Goal: Task Accomplishment & Management: Manage account settings

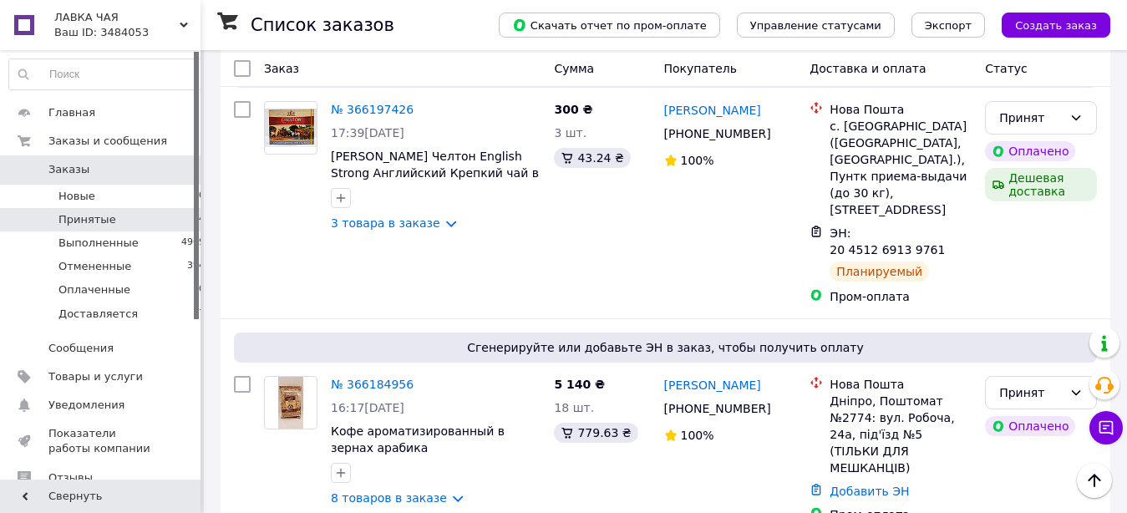
scroll to position [1961, 0]
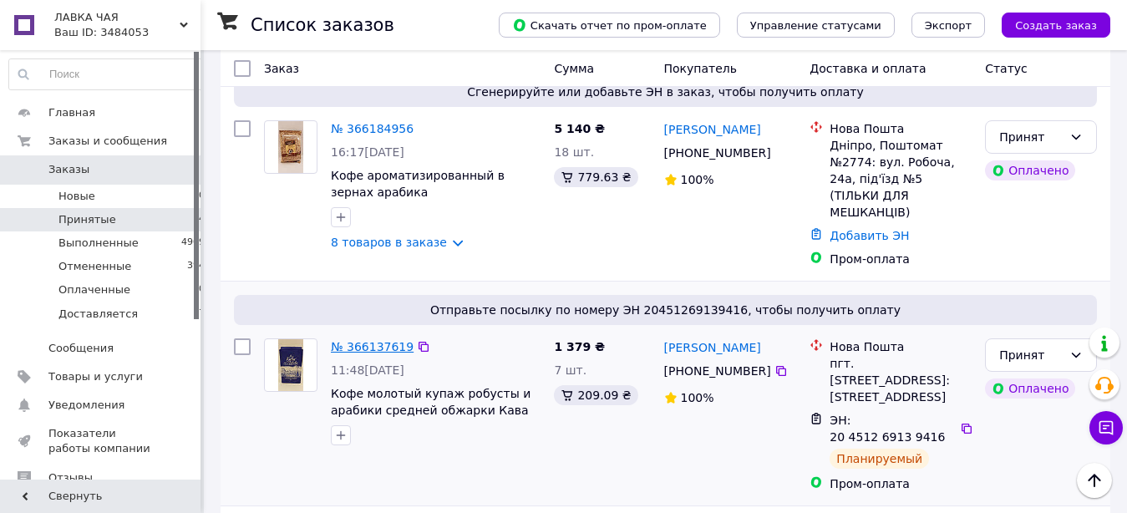
click at [384, 340] on link "№ 366137619" at bounding box center [372, 346] width 83 height 13
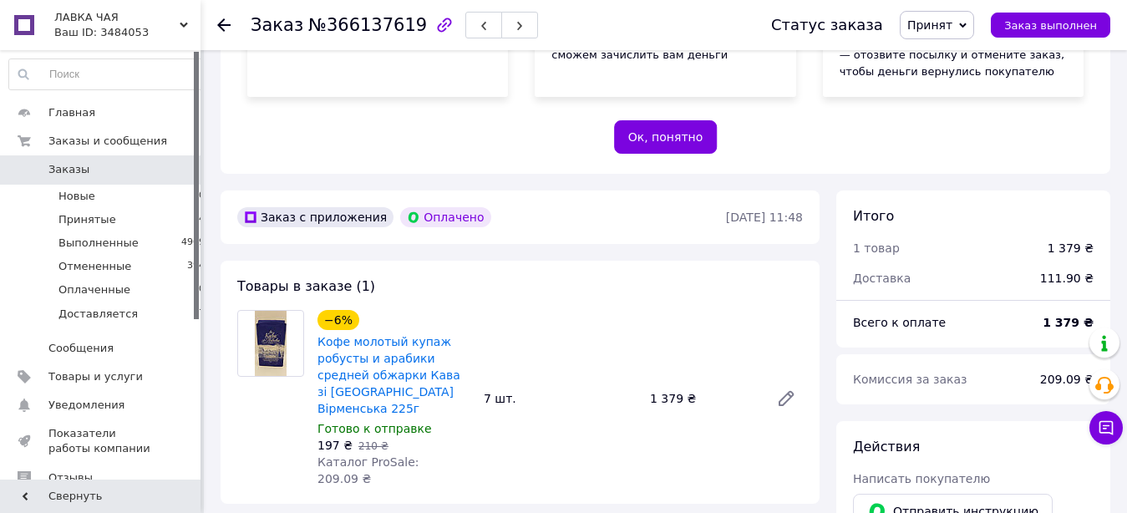
scroll to position [511, 0]
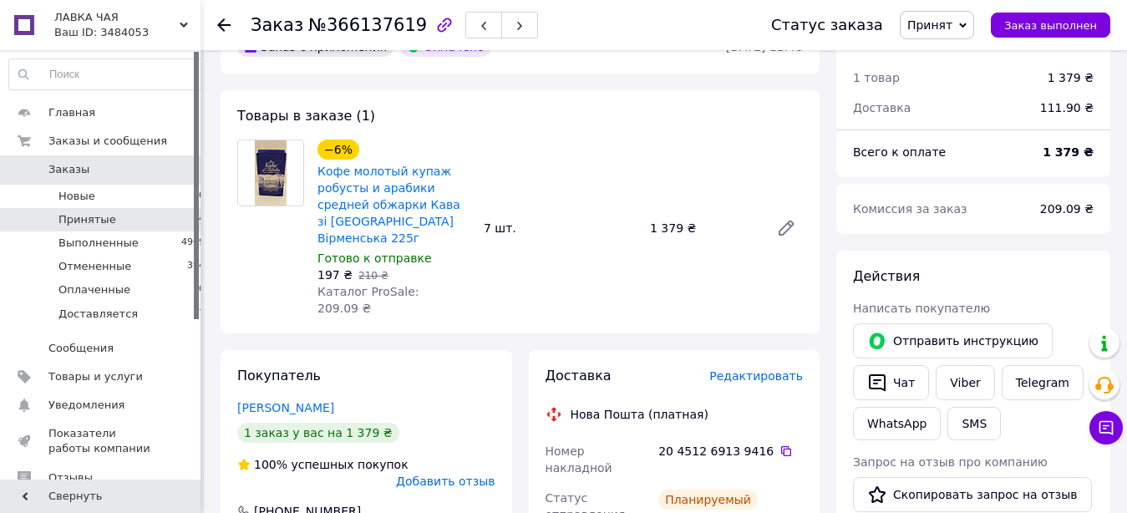
click at [123, 214] on li "Принятые 14" at bounding box center [107, 219] width 215 height 23
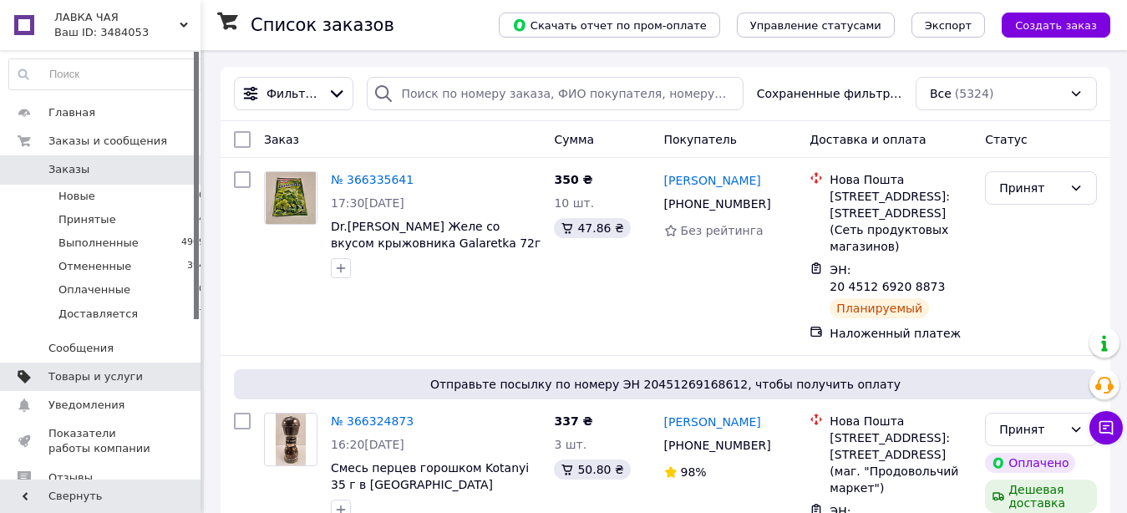
click at [74, 376] on span "Товары и услуги" at bounding box center [95, 376] width 94 height 15
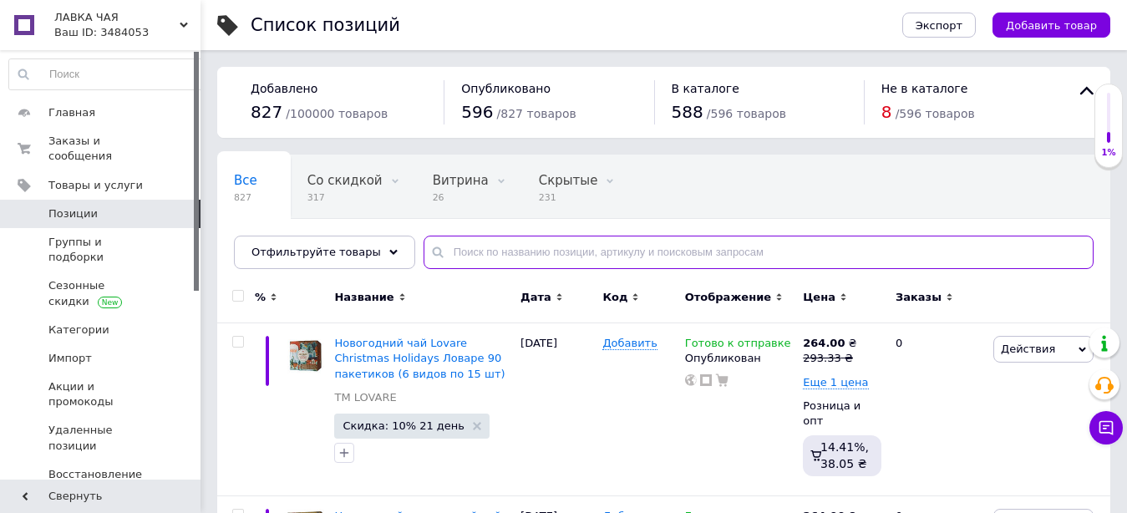
click at [459, 247] on input "text" at bounding box center [759, 252] width 670 height 33
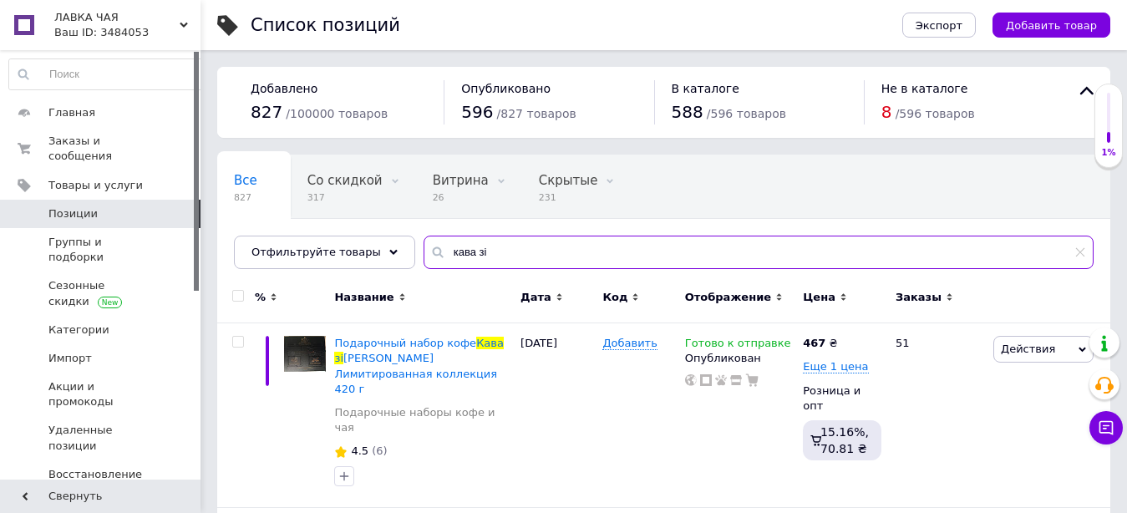
scroll to position [85, 0]
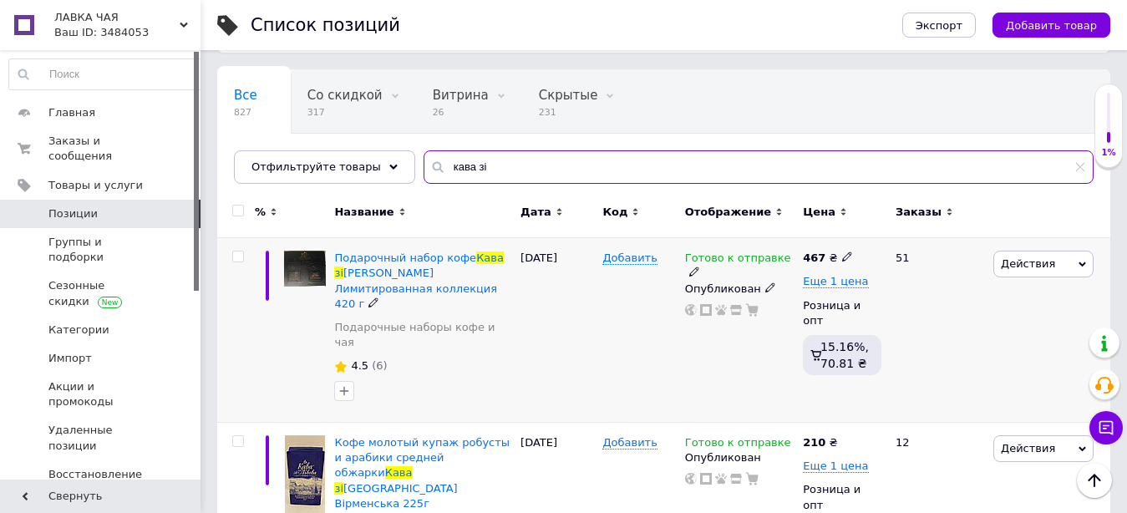
type input "кава зі"
click at [842, 253] on span at bounding box center [847, 257] width 10 height 12
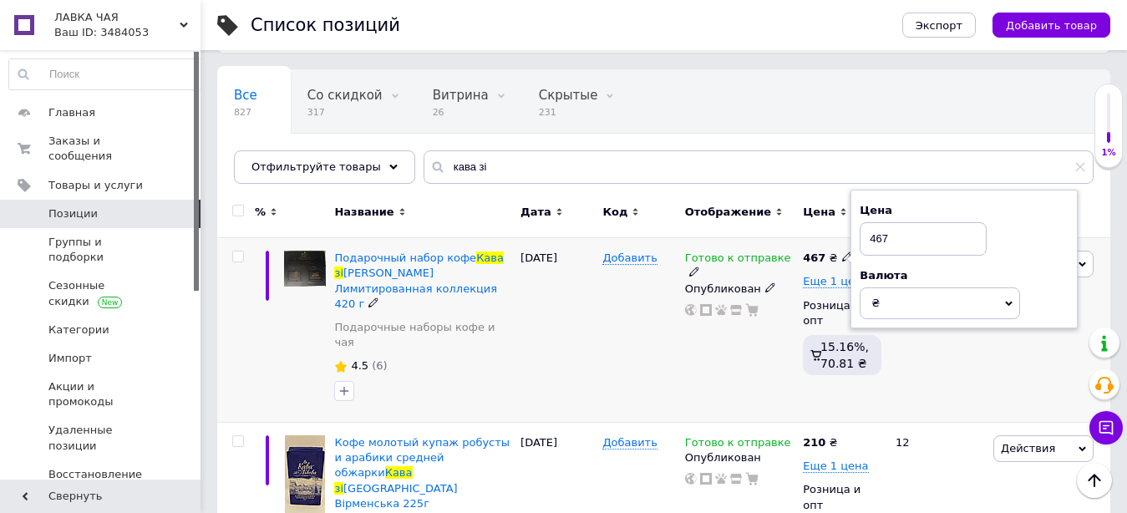
drag, startPoint x: 872, startPoint y: 237, endPoint x: 915, endPoint y: 239, distance: 43.5
click at [915, 239] on input "467" at bounding box center [923, 238] width 127 height 33
type input "470"
click at [816, 277] on span "Еще 1 цена" at bounding box center [835, 281] width 65 height 13
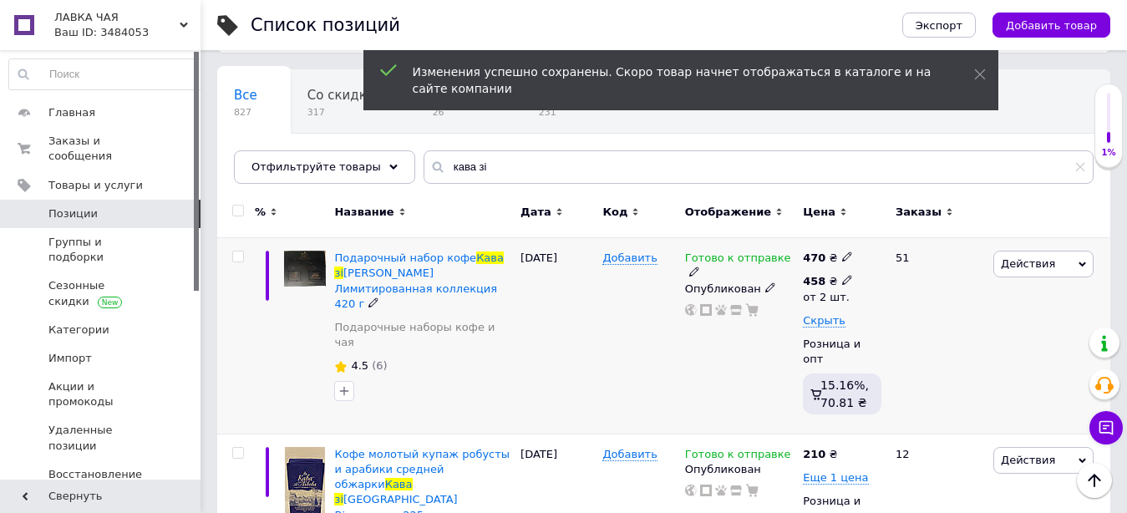
click at [842, 282] on use at bounding box center [846, 280] width 9 height 9
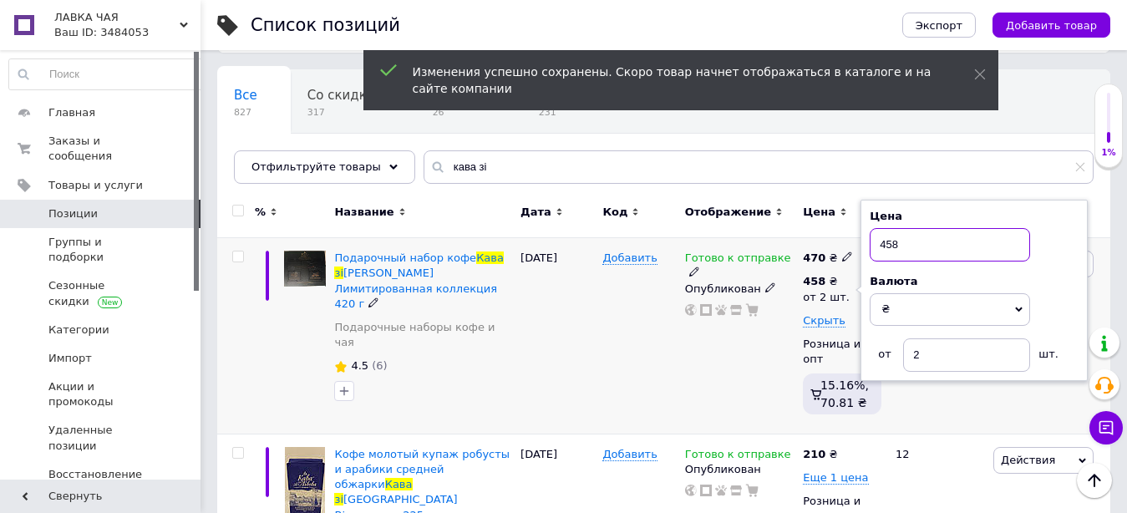
drag, startPoint x: 878, startPoint y: 245, endPoint x: 916, endPoint y: 245, distance: 37.6
click at [916, 245] on input "458" at bounding box center [950, 244] width 160 height 33
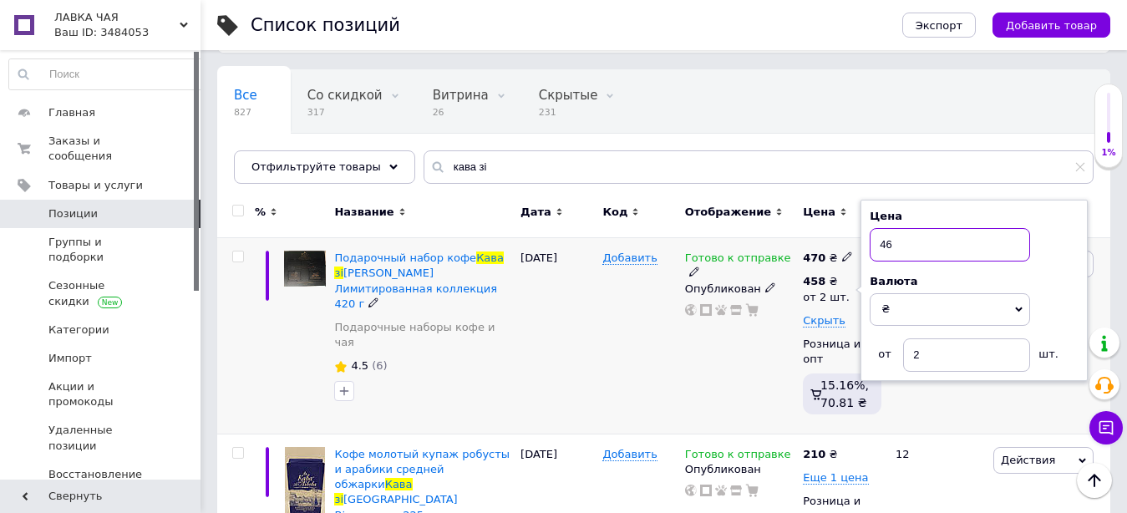
type input "465"
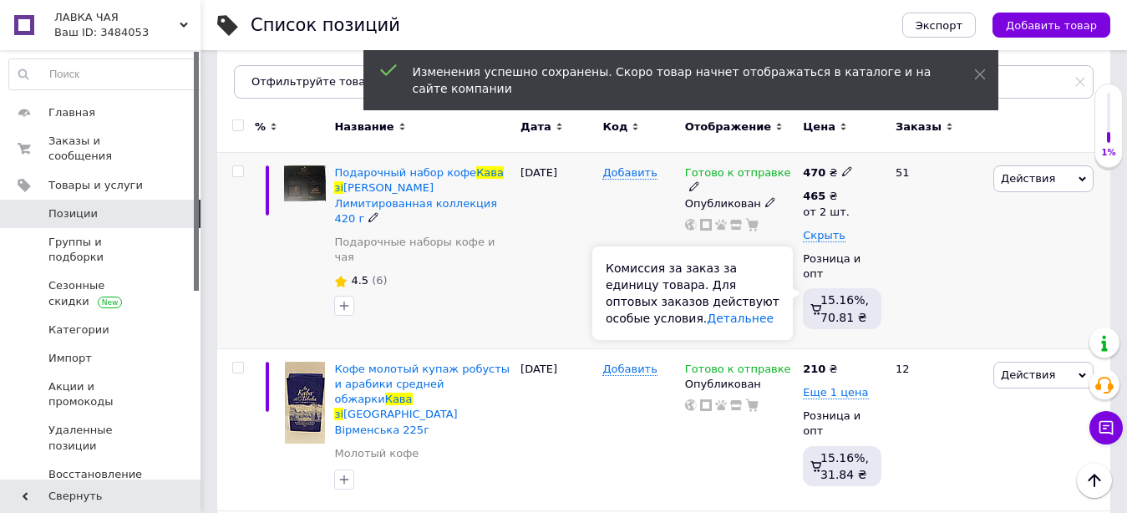
scroll to position [256, 0]
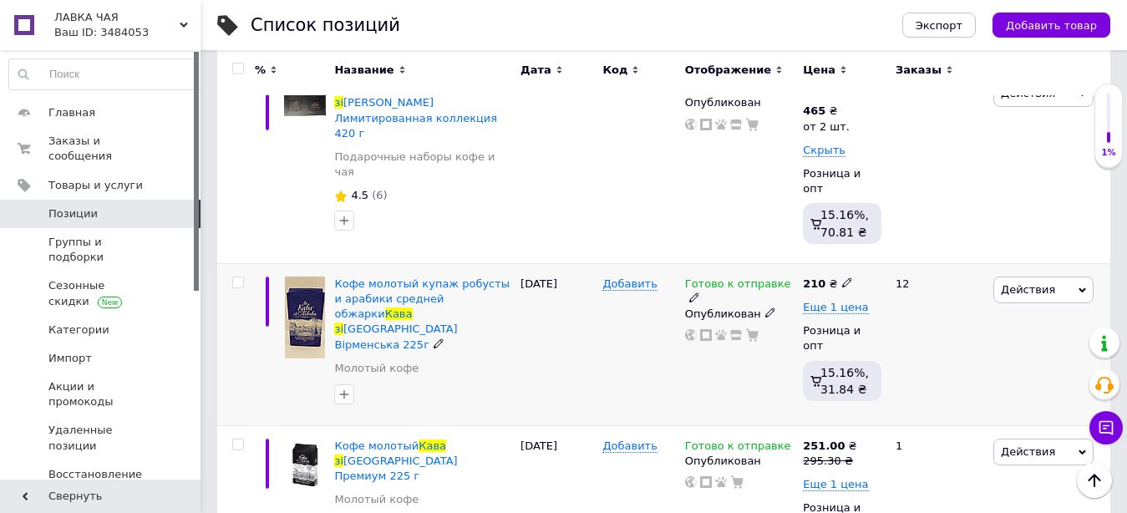
click at [842, 277] on icon at bounding box center [847, 282] width 10 height 10
type input "218"
click at [828, 301] on span "Еще 1 цена" at bounding box center [835, 307] width 65 height 13
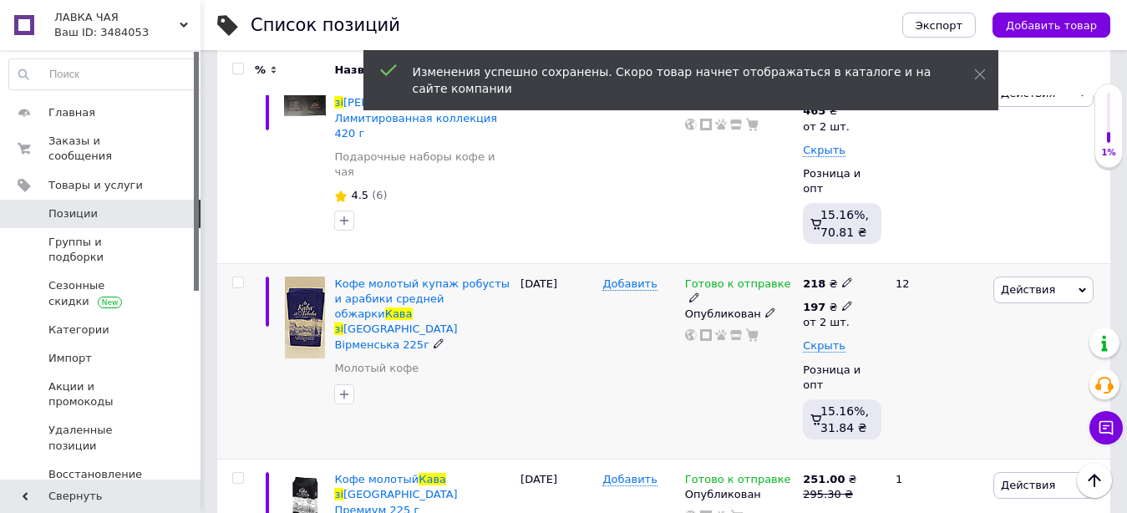
click at [846, 300] on div "197 ₴ от 2 шт." at bounding box center [834, 315] width 62 height 30
drag, startPoint x: 896, startPoint y: 258, endPoint x: 873, endPoint y: 257, distance: 22.6
click at [873, 257] on input "197" at bounding box center [950, 270] width 160 height 33
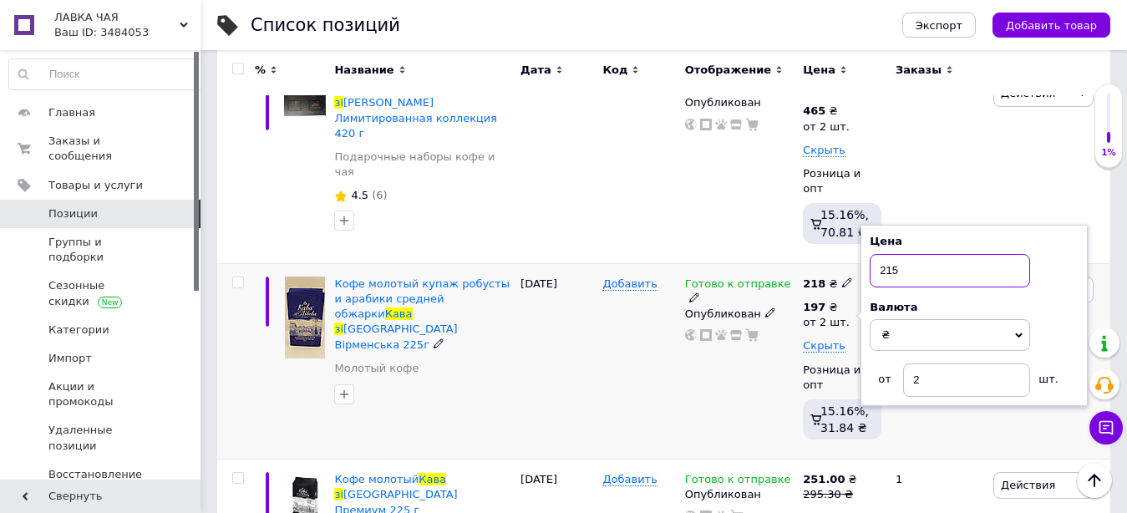
type input "215"
click at [740, 349] on div "Готово к отправке Опубликован" at bounding box center [740, 361] width 119 height 196
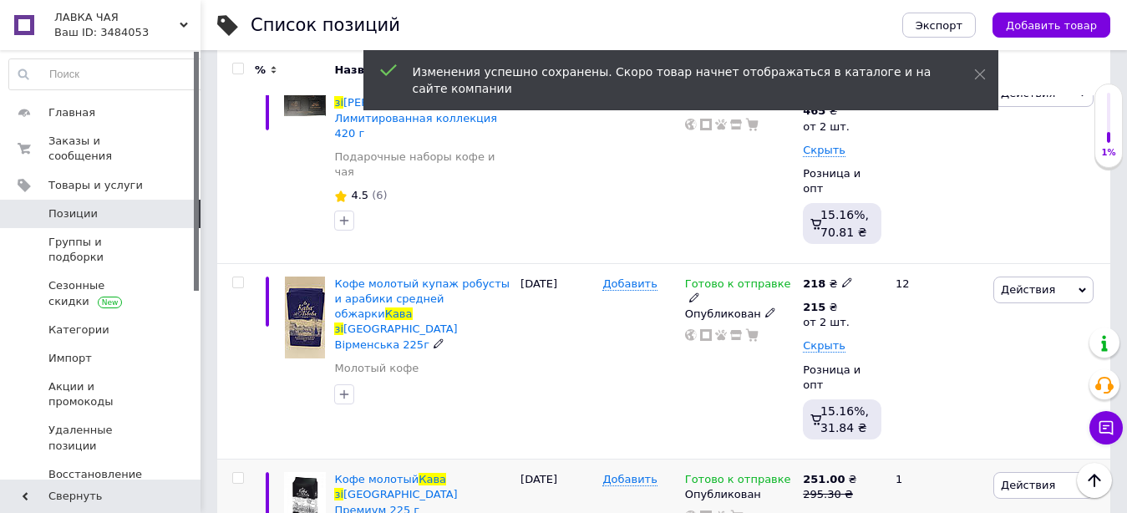
scroll to position [341, 0]
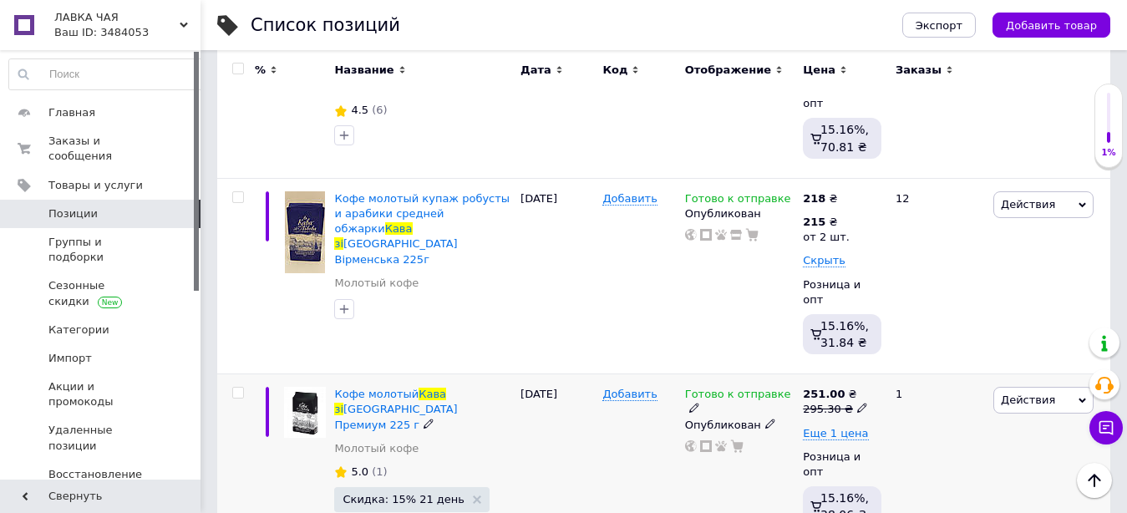
click at [857, 404] on use at bounding box center [861, 408] width 9 height 9
click at [882, 366] on input "295.3" at bounding box center [937, 382] width 127 height 33
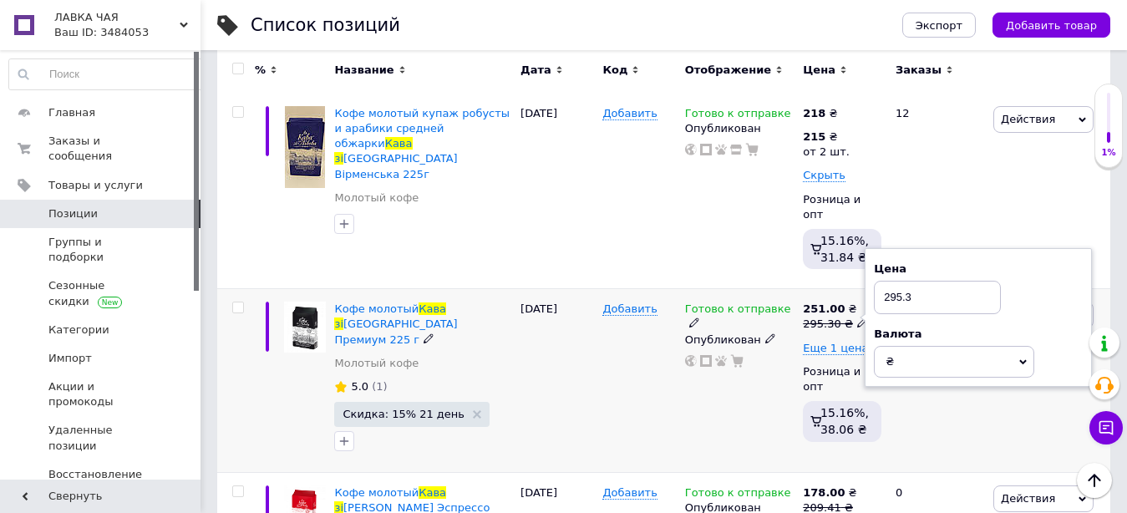
drag, startPoint x: 880, startPoint y: 260, endPoint x: 959, endPoint y: 272, distance: 79.6
click at [959, 281] on input "295.3" at bounding box center [937, 297] width 127 height 33
type input "300"
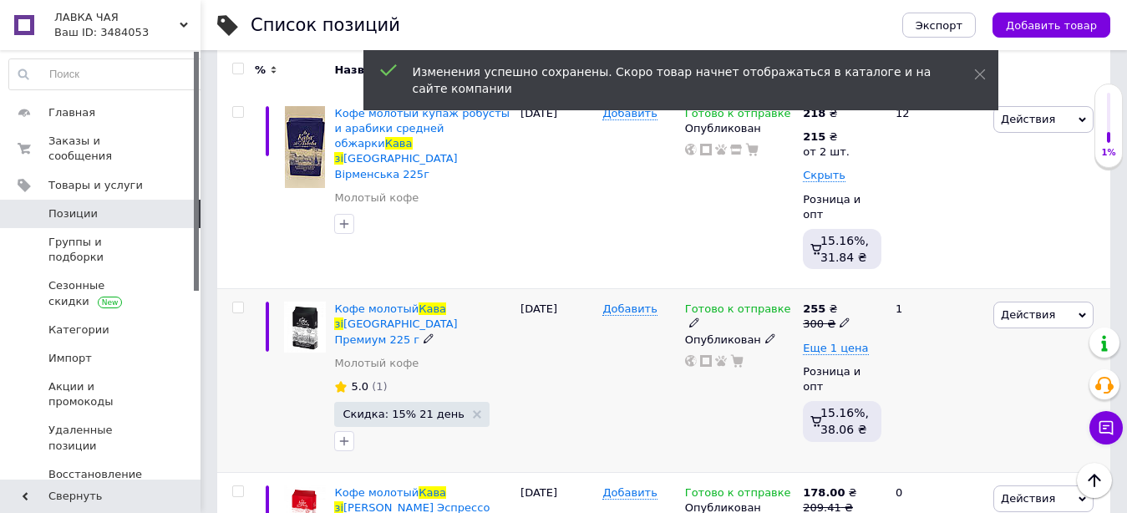
click at [840, 318] on icon at bounding box center [845, 323] width 10 height 10
drag, startPoint x: 876, startPoint y: 263, endPoint x: 908, endPoint y: 261, distance: 32.7
click at [908, 281] on input "300" at bounding box center [923, 297] width 127 height 33
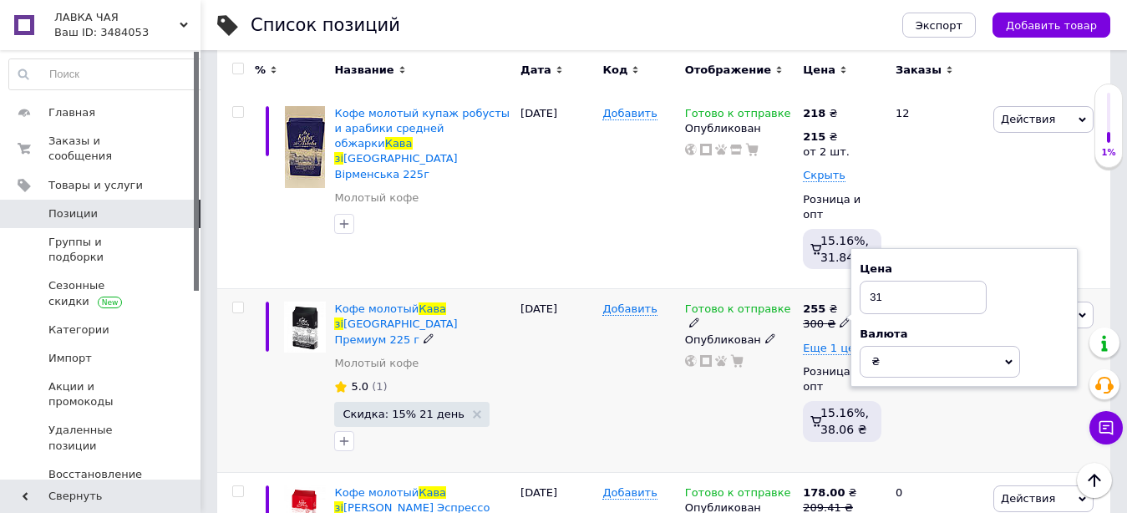
type input "315"
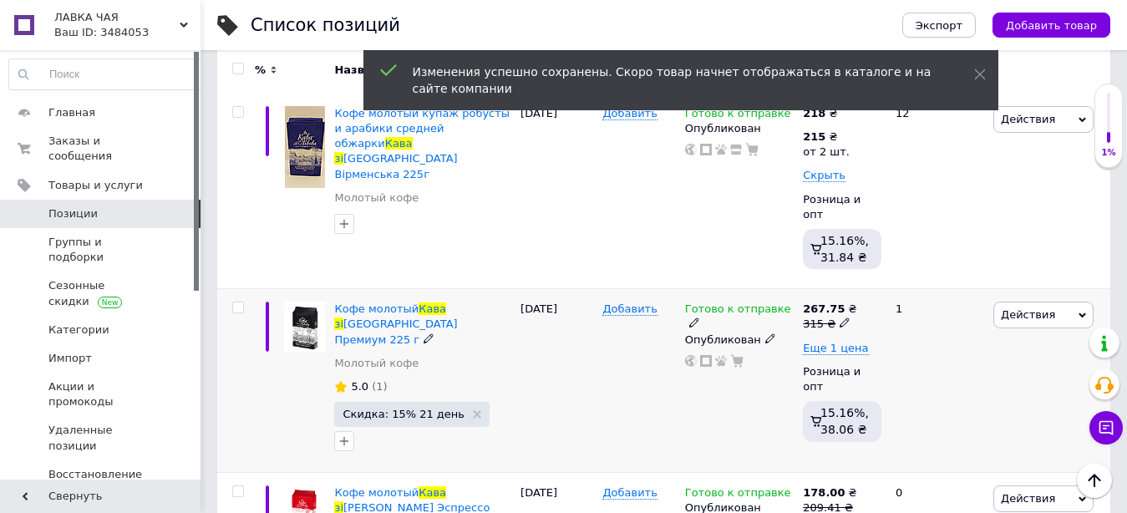
click at [840, 318] on icon at bounding box center [845, 323] width 10 height 10
drag, startPoint x: 882, startPoint y: 265, endPoint x: 903, endPoint y: 264, distance: 20.9
click at [903, 281] on input "315" at bounding box center [923, 297] width 127 height 33
type input "310"
click at [841, 302] on div "263.50 ₴" at bounding box center [829, 309] width 53 height 15
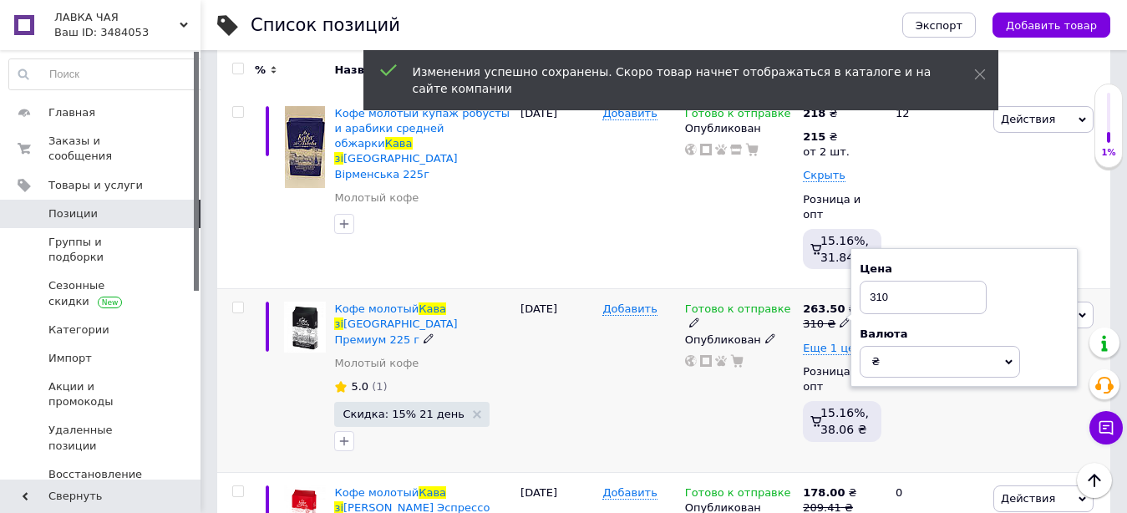
drag, startPoint x: 879, startPoint y: 268, endPoint x: 893, endPoint y: 265, distance: 14.6
click at [893, 281] on input "310" at bounding box center [923, 297] width 127 height 33
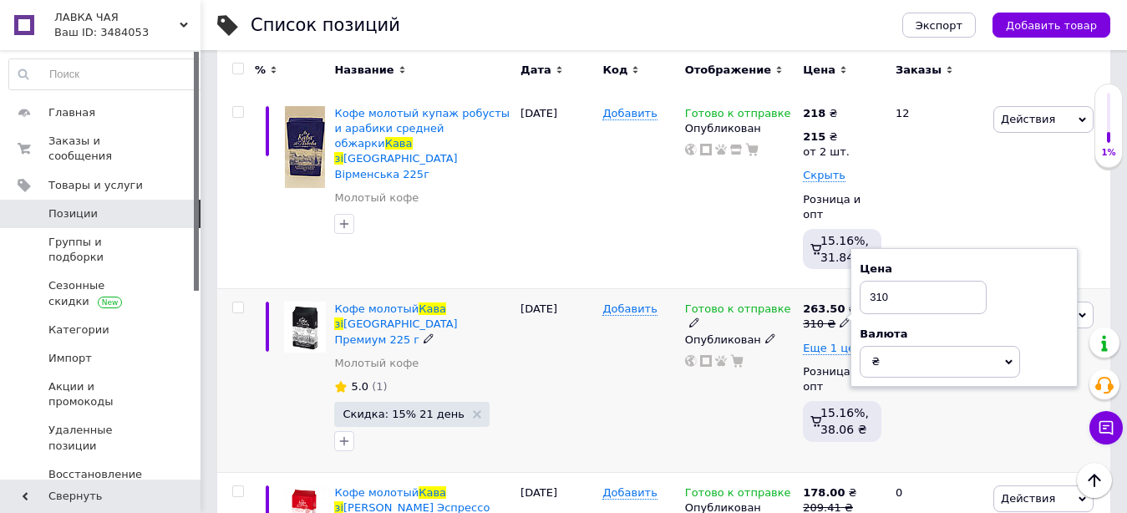
type input "313"
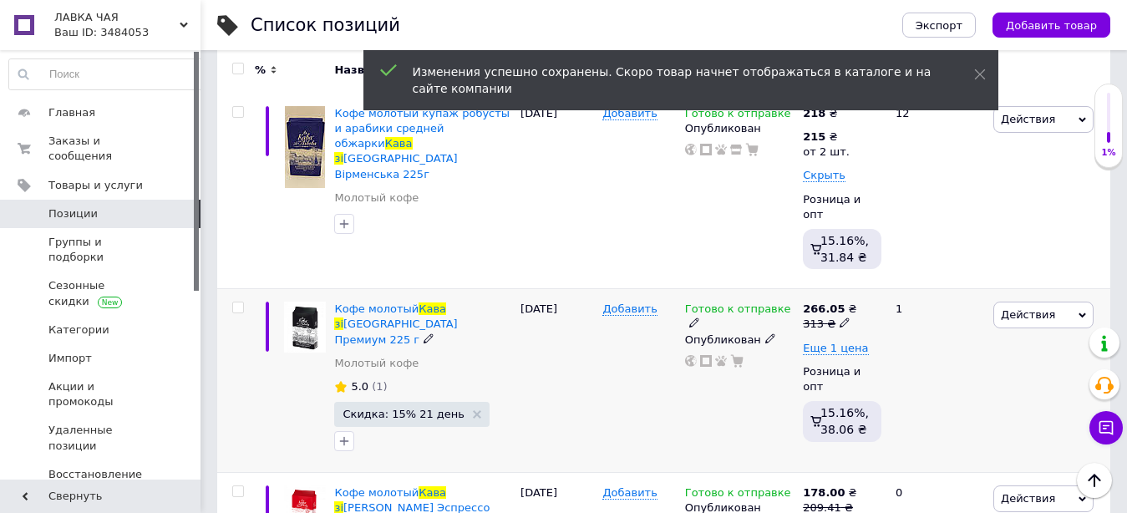
click at [840, 318] on icon at bounding box center [845, 323] width 10 height 10
drag, startPoint x: 883, startPoint y: 263, endPoint x: 901, endPoint y: 261, distance: 18.6
click at [901, 281] on input "313" at bounding box center [923, 297] width 127 height 33
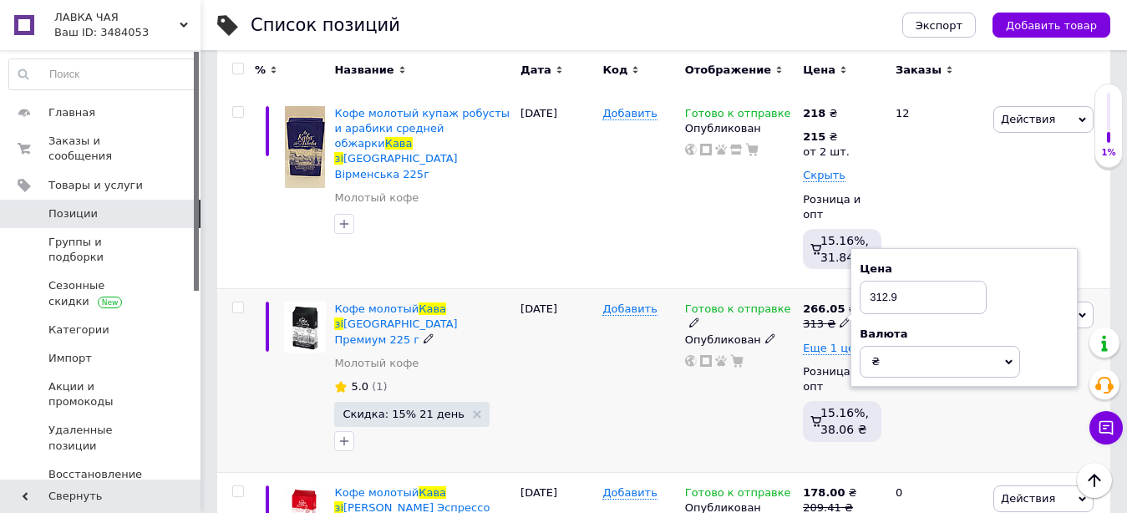
type input "312.95"
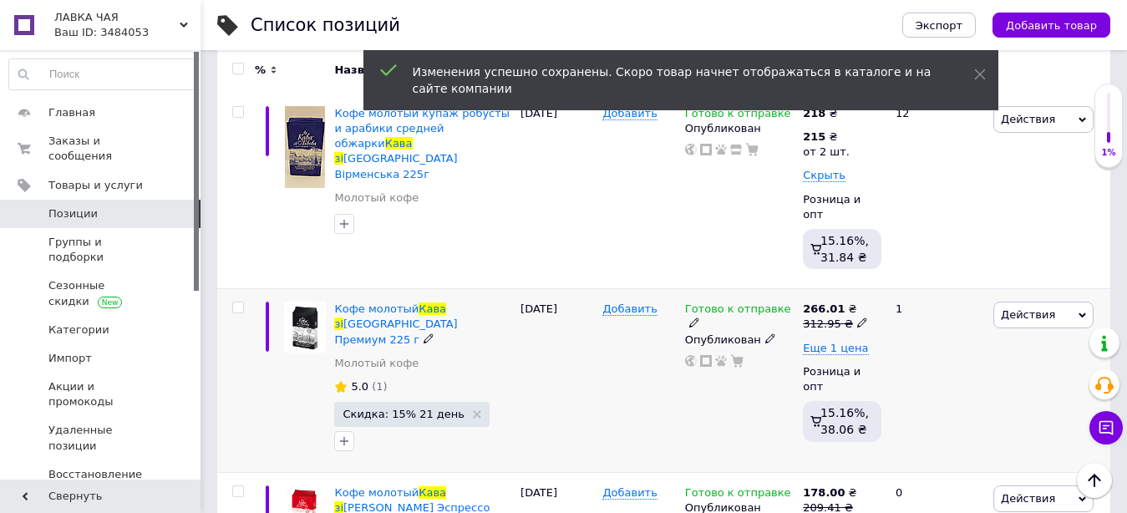
click at [857, 318] on icon at bounding box center [862, 323] width 10 height 10
type input "312.94"
click at [826, 342] on span "Еще 1 цена" at bounding box center [835, 348] width 65 height 13
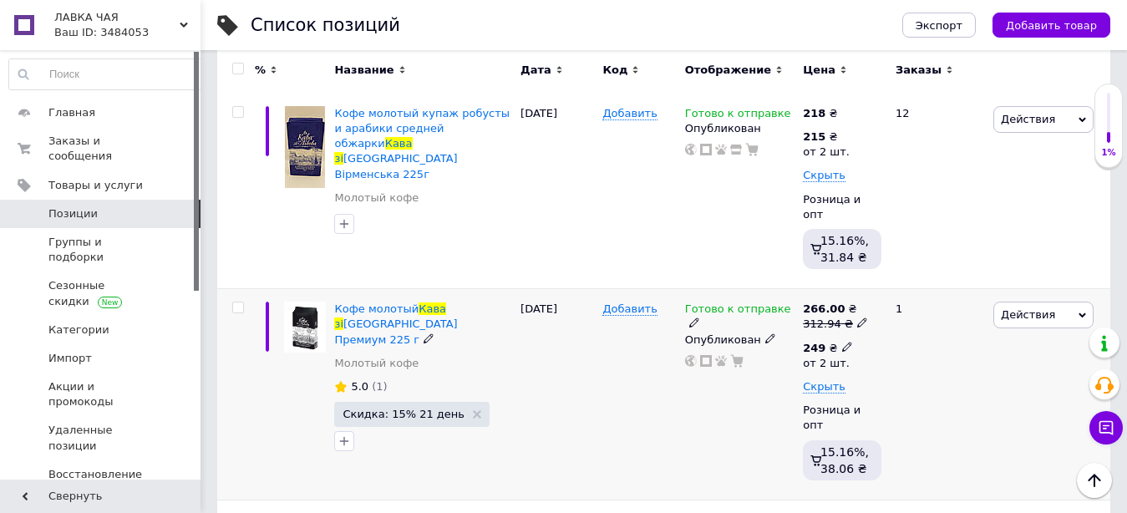
click at [842, 342] on icon at bounding box center [847, 347] width 10 height 10
drag, startPoint x: 910, startPoint y: 282, endPoint x: 938, endPoint y: 286, distance: 27.8
click at [938, 294] on input "249" at bounding box center [950, 310] width 160 height 33
type input "262"
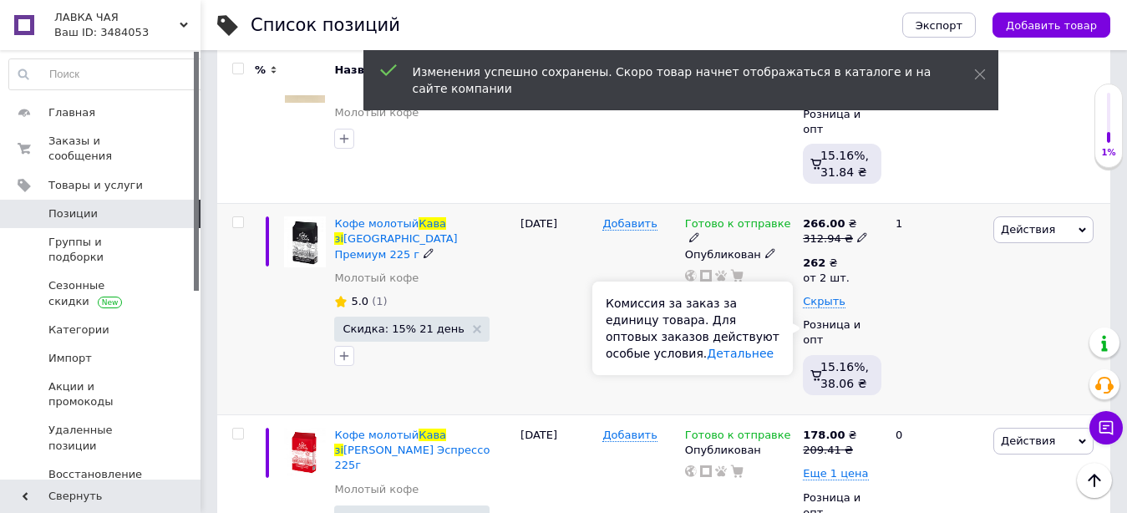
scroll to position [597, 0]
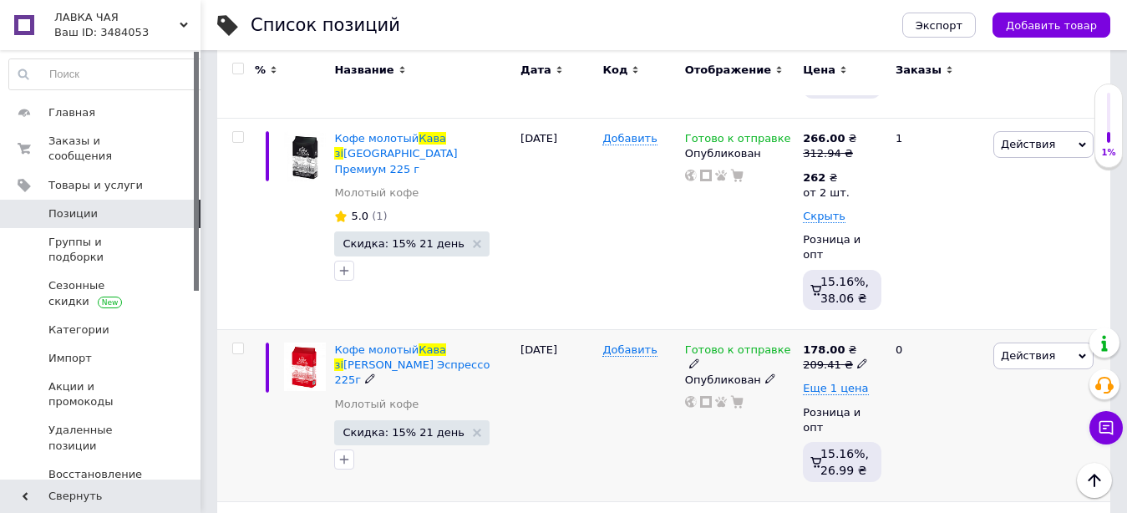
click at [857, 359] on icon at bounding box center [862, 364] width 10 height 10
drag, startPoint x: 885, startPoint y: 291, endPoint x: 968, endPoint y: 290, distance: 82.7
click at [968, 322] on input "209.41" at bounding box center [937, 338] width 127 height 33
type input "215"
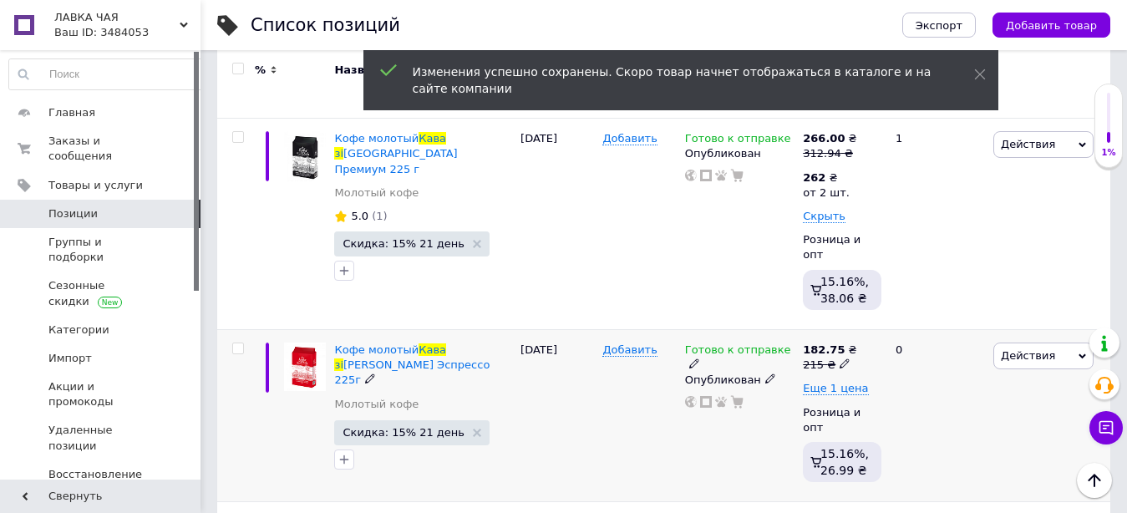
click at [840, 358] on span at bounding box center [845, 364] width 10 height 12
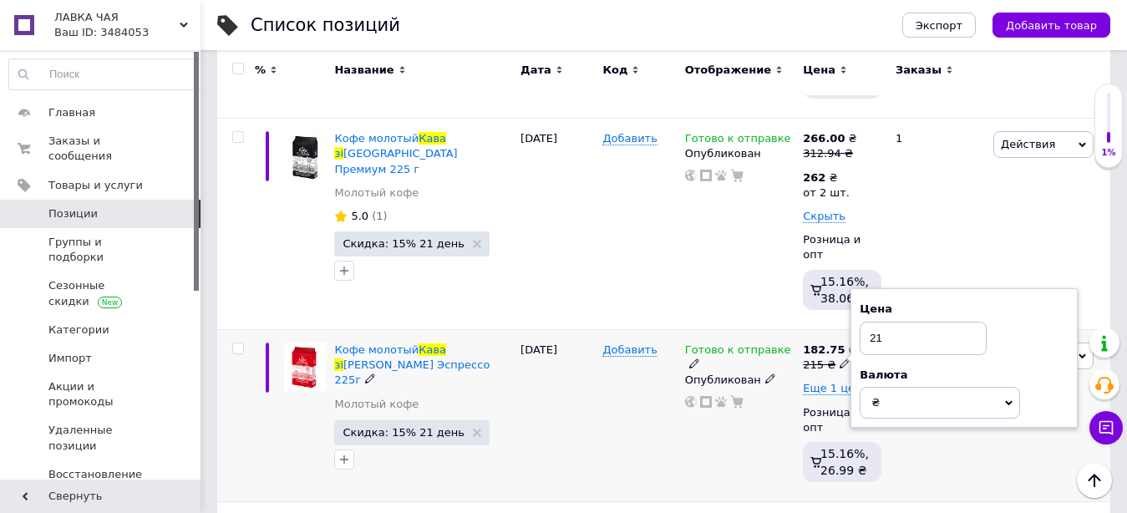
type input "217"
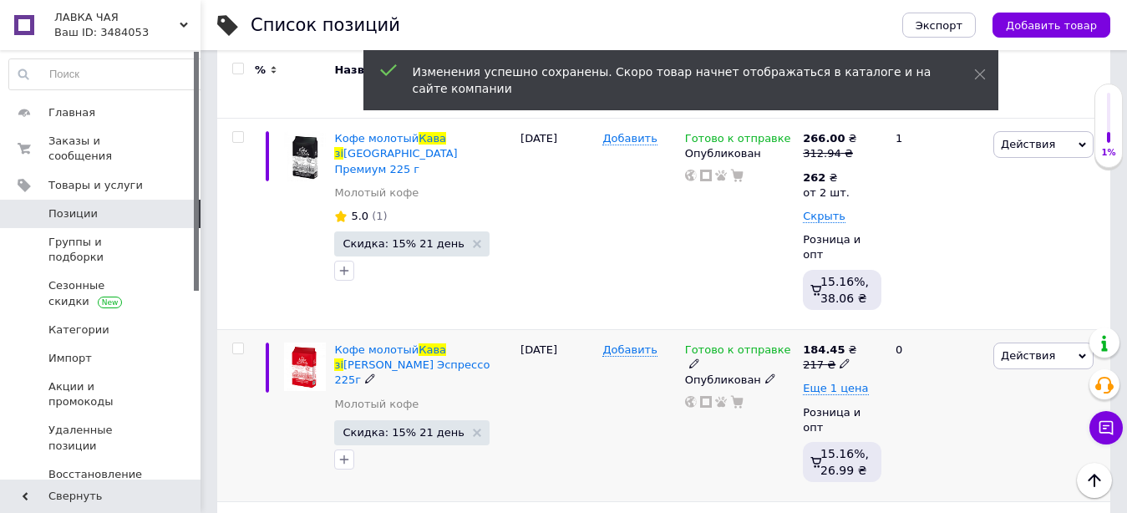
click at [841, 359] on icon at bounding box center [845, 364] width 10 height 10
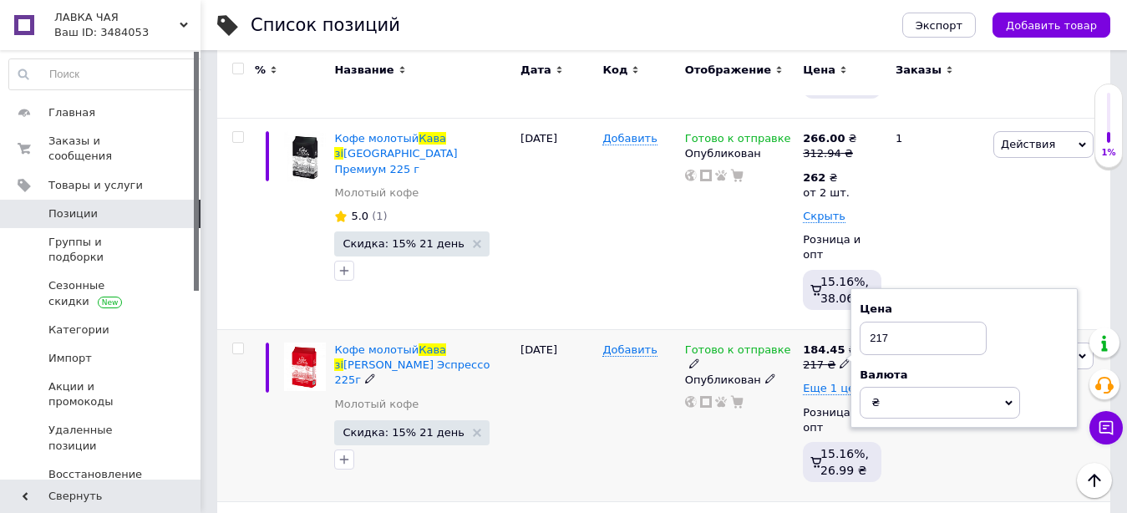
drag, startPoint x: 875, startPoint y: 290, endPoint x: 888, endPoint y: 290, distance: 13.4
click at [888, 322] on input "217" at bounding box center [923, 338] width 127 height 33
type input "220"
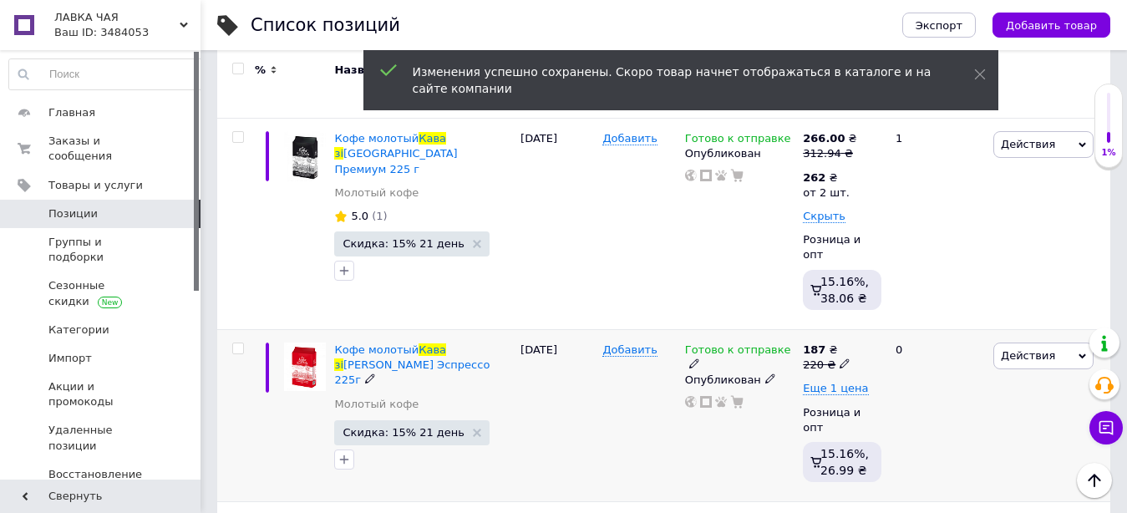
click at [840, 359] on icon at bounding box center [845, 364] width 10 height 10
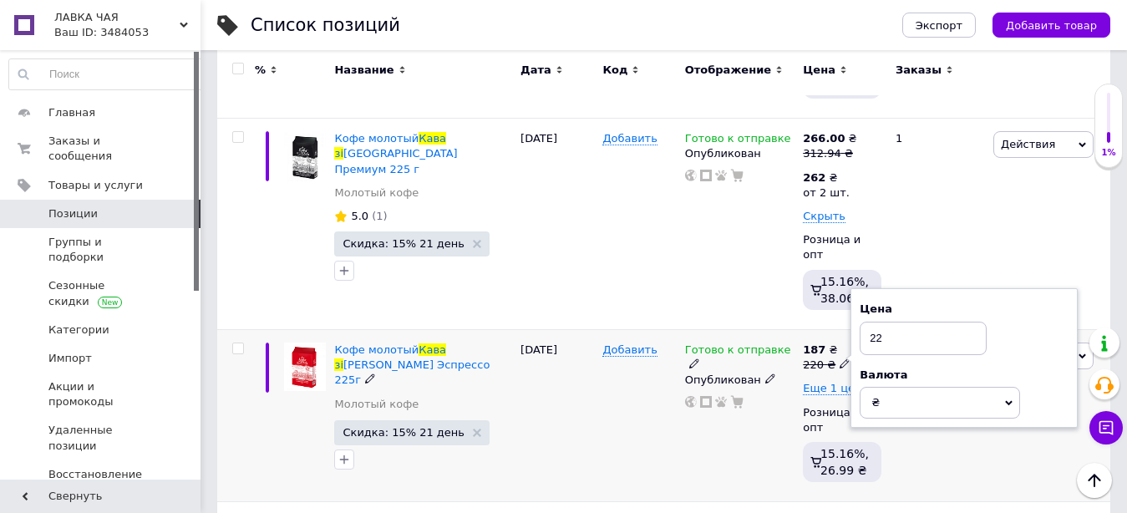
type input "221"
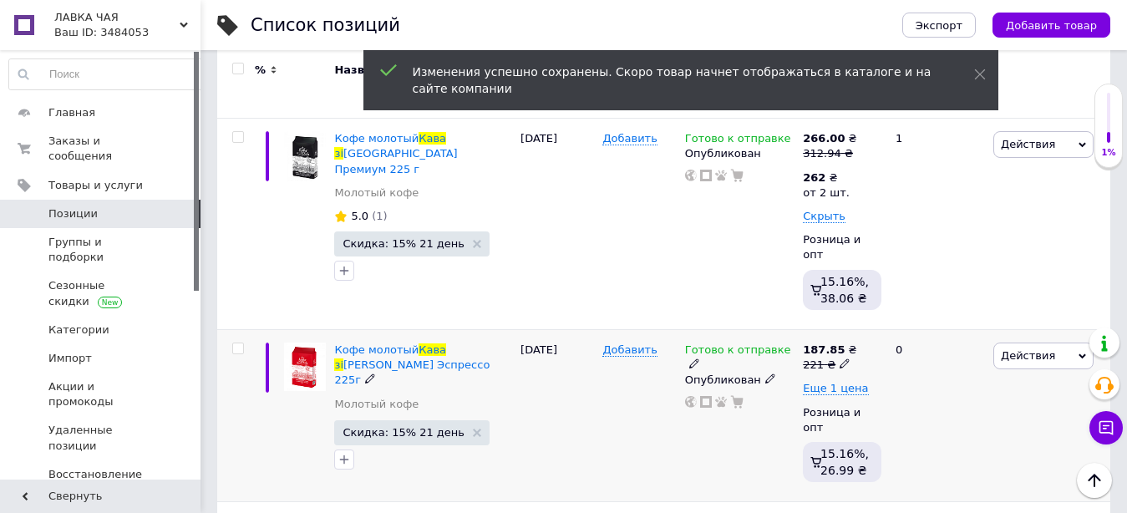
click at [840, 359] on icon at bounding box center [845, 364] width 10 height 10
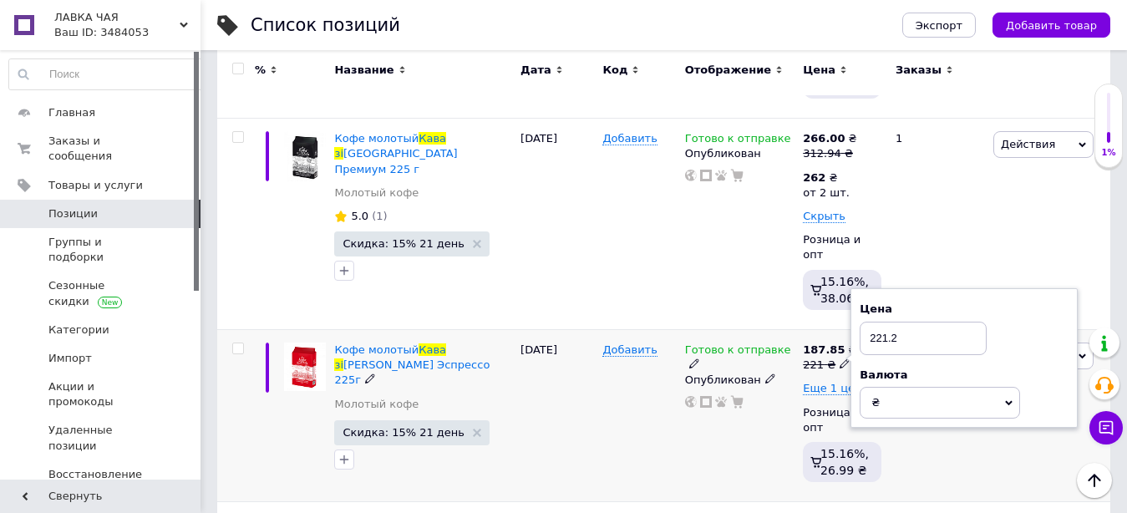
type input "221.25"
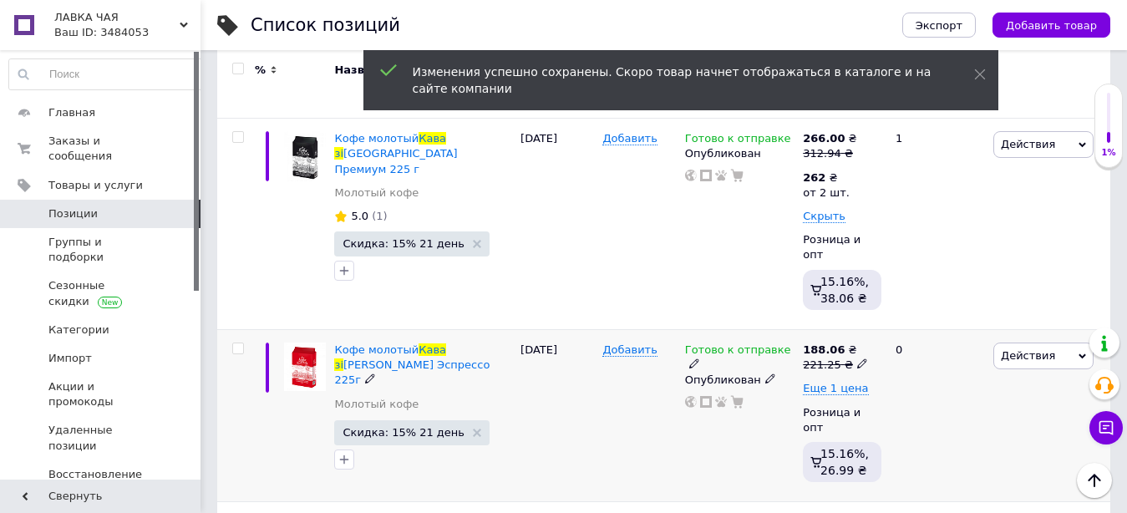
click at [857, 359] on icon at bounding box center [862, 364] width 10 height 10
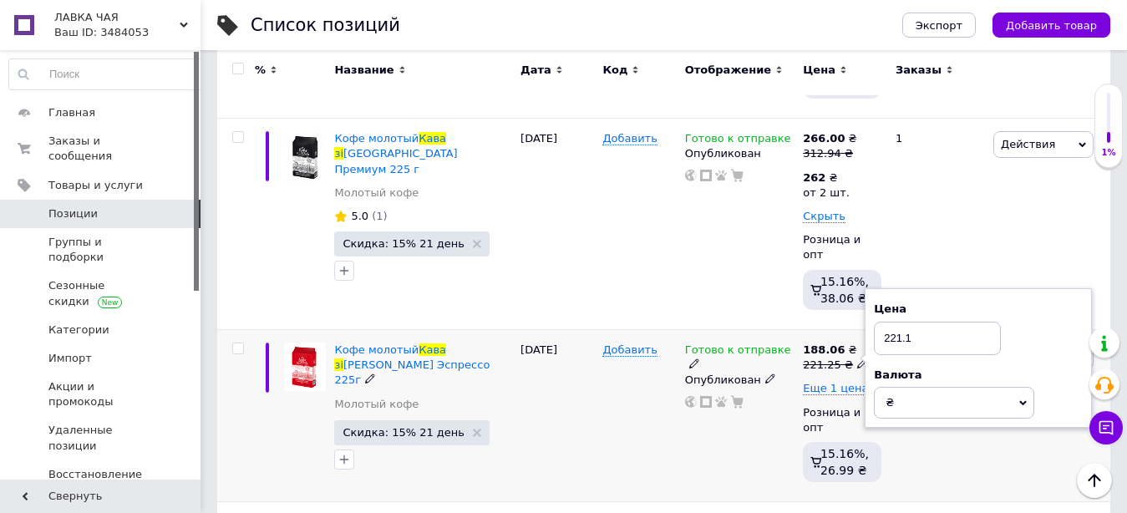
type input "221.11"
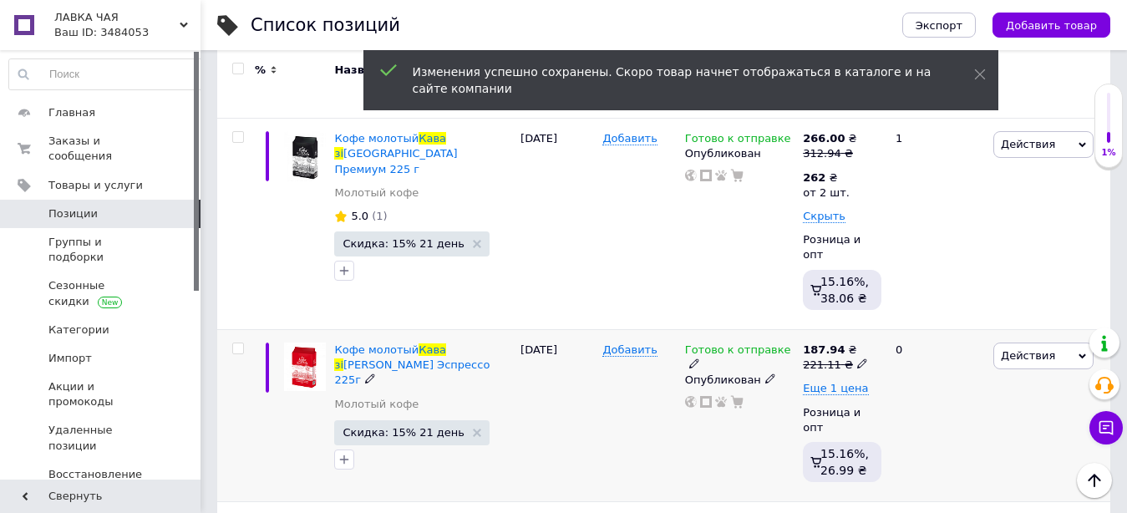
click at [857, 359] on icon at bounding box center [862, 364] width 10 height 10
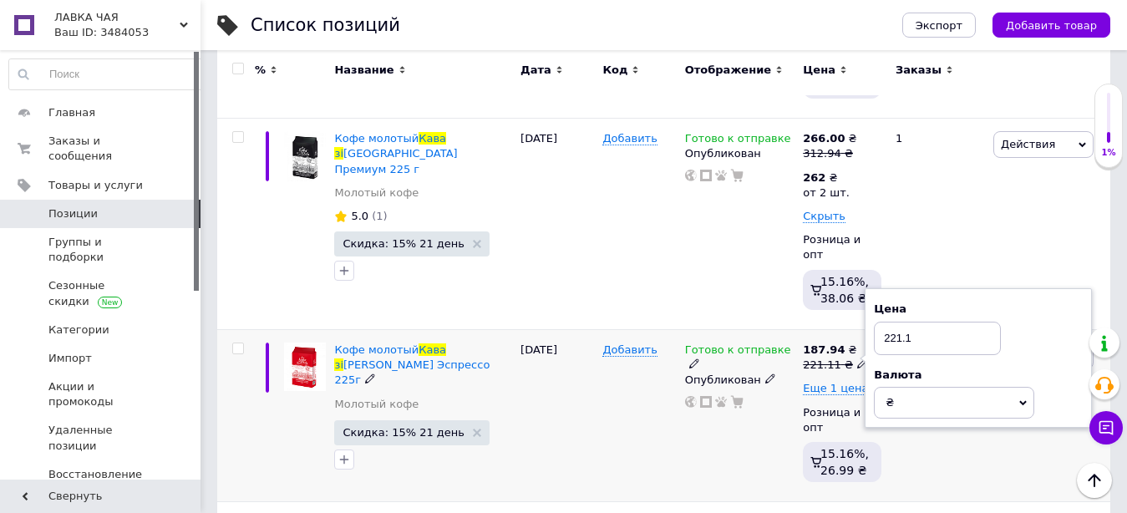
type input "221.17"
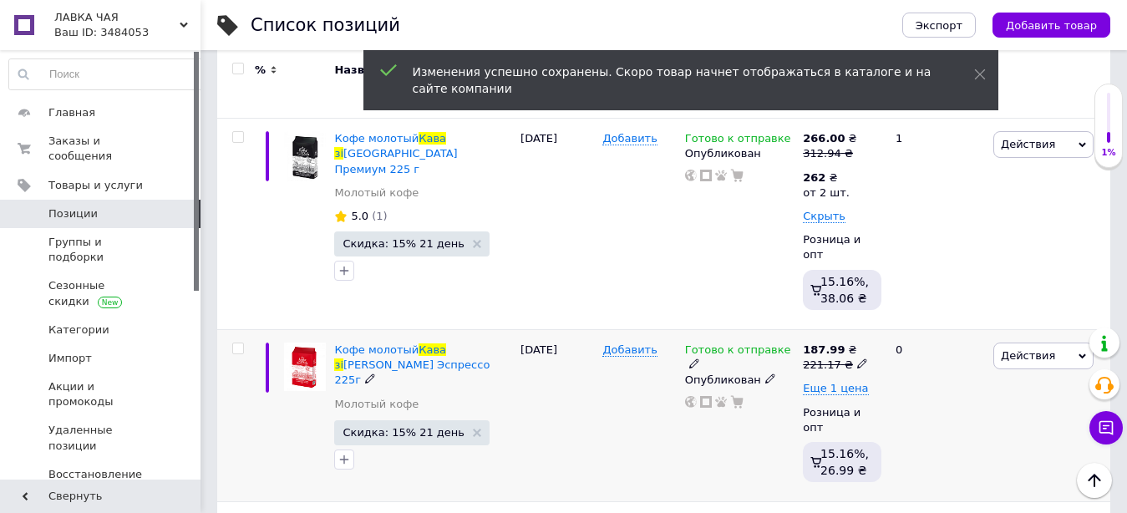
click at [857, 359] on icon at bounding box center [862, 364] width 10 height 10
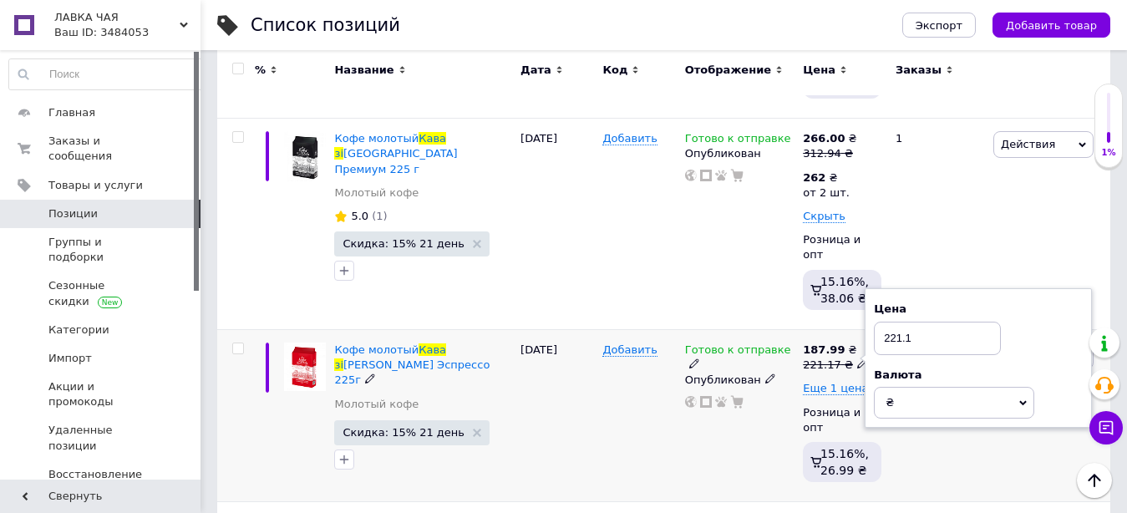
type input "221.18"
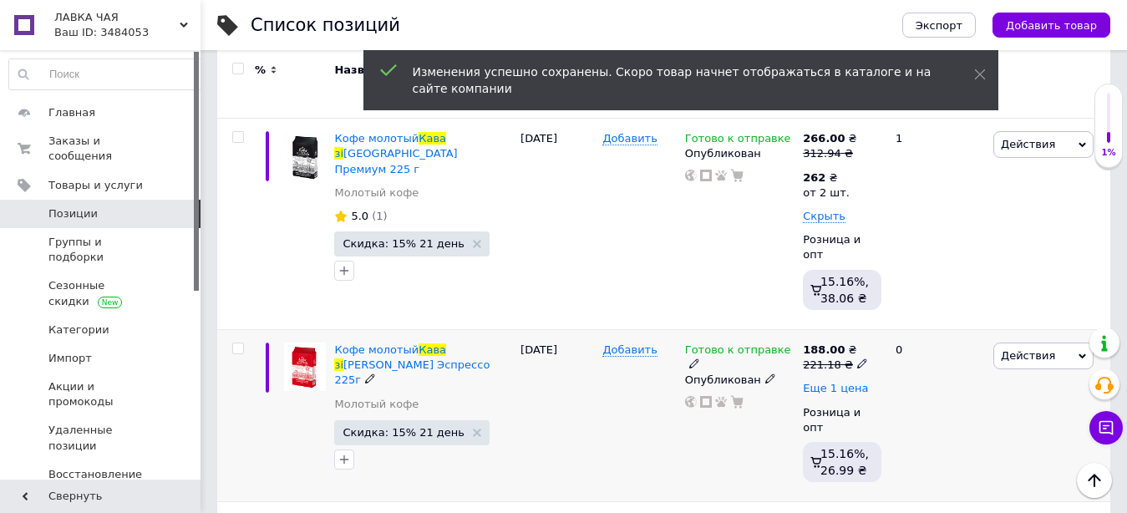
click at [848, 382] on span "Еще 1 цена" at bounding box center [835, 388] width 65 height 13
click at [842, 381] on span at bounding box center [847, 387] width 10 height 12
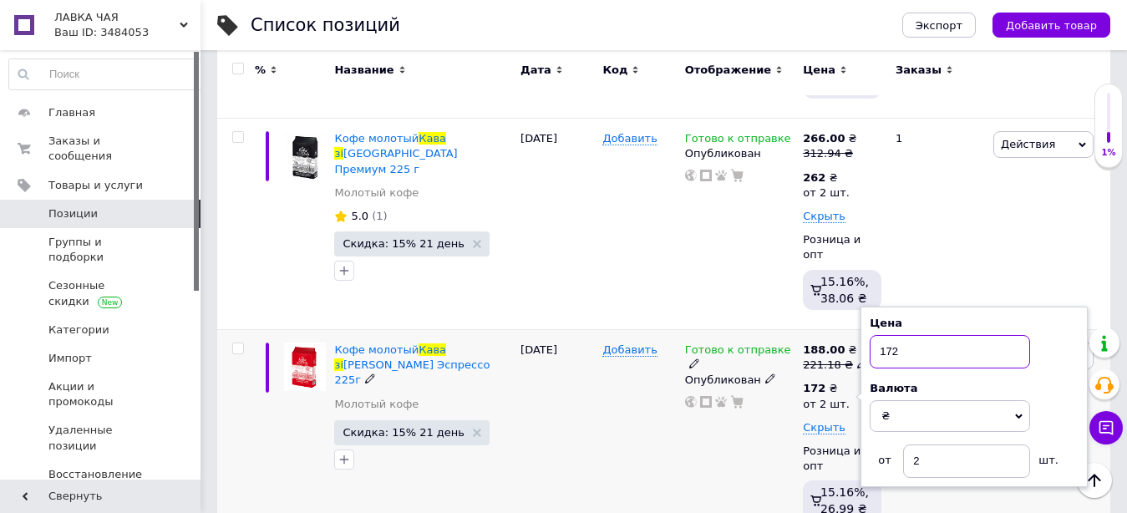
drag, startPoint x: 880, startPoint y: 306, endPoint x: 913, endPoint y: 306, distance: 32.6
click at [913, 335] on input "172" at bounding box center [950, 351] width 160 height 33
type input "186"
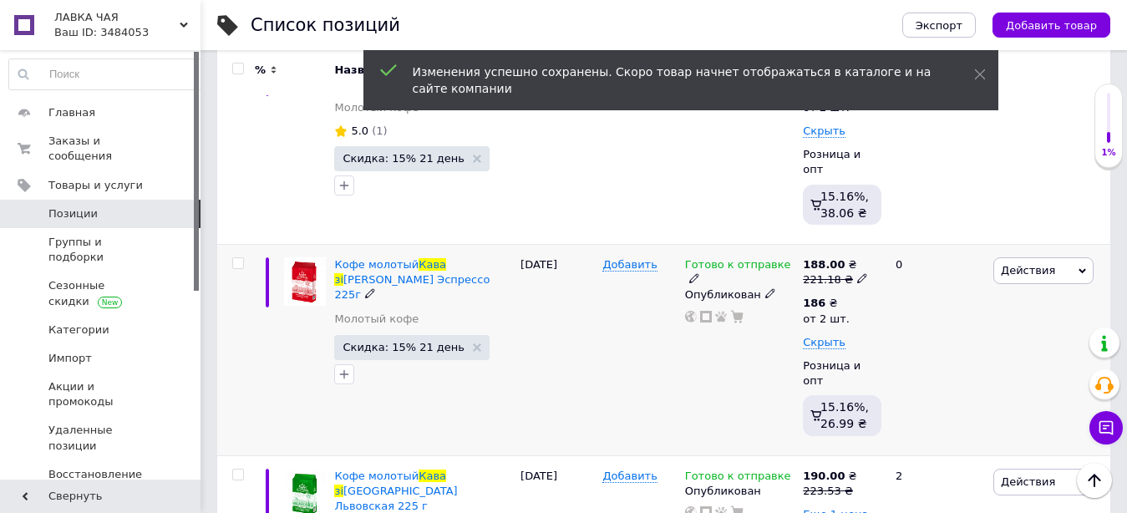
scroll to position [767, 0]
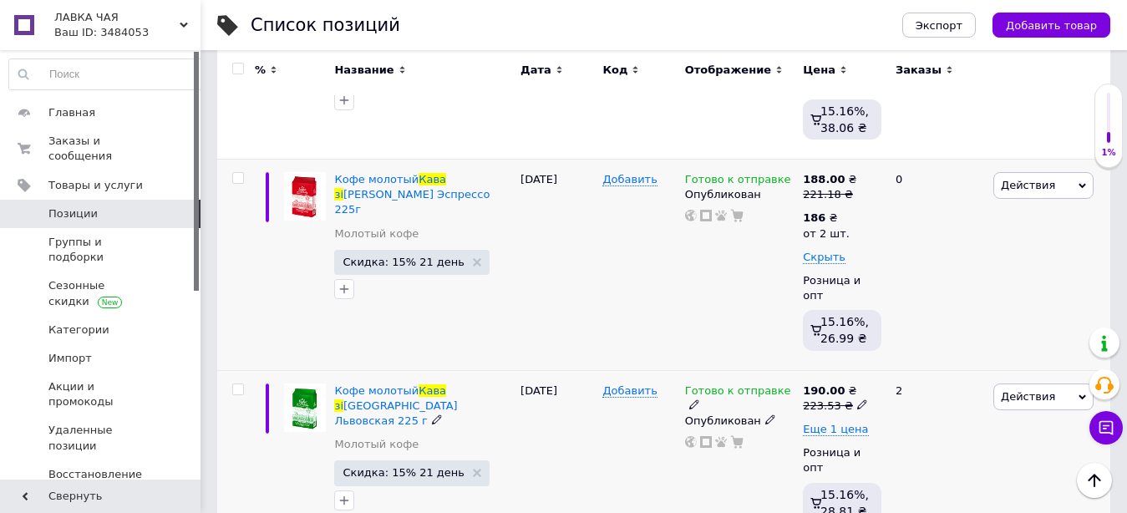
click at [857, 399] on icon at bounding box center [862, 404] width 10 height 10
drag, startPoint x: 882, startPoint y: 313, endPoint x: 929, endPoint y: 314, distance: 47.6
click at [929, 362] on input "223.53" at bounding box center [937, 378] width 127 height 33
type input "230"
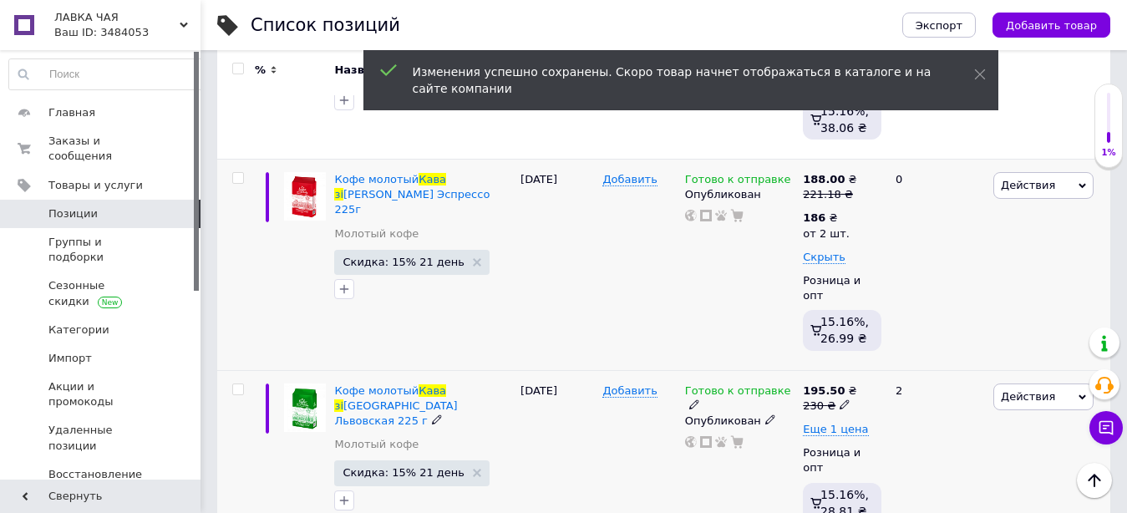
click at [840, 398] on span at bounding box center [845, 404] width 10 height 12
drag, startPoint x: 875, startPoint y: 317, endPoint x: 922, endPoint y: 317, distance: 46.8
click at [922, 362] on input "230" at bounding box center [923, 378] width 127 height 33
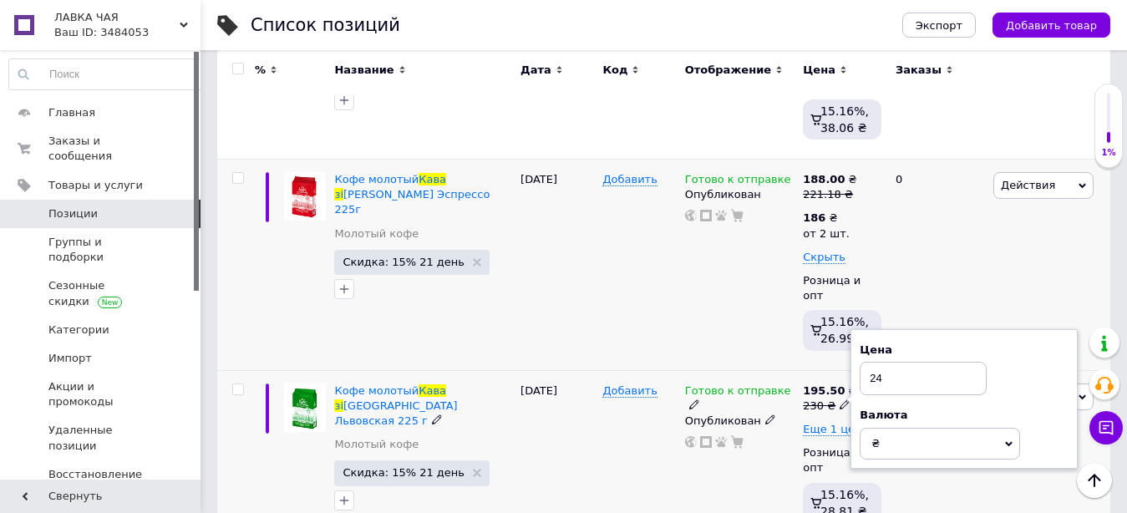
type input "240"
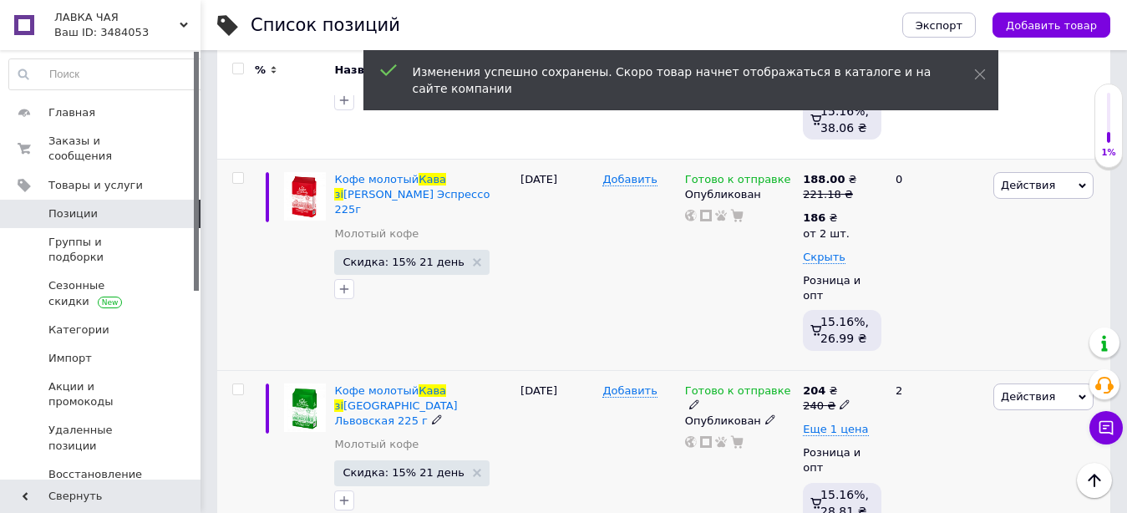
click at [842, 399] on icon at bounding box center [845, 404] width 10 height 10
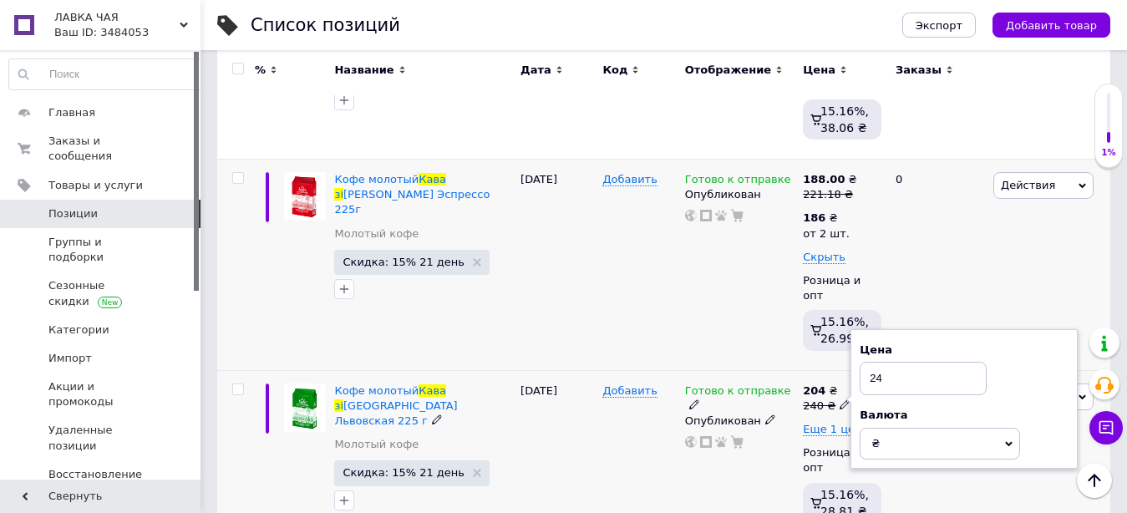
type input "243"
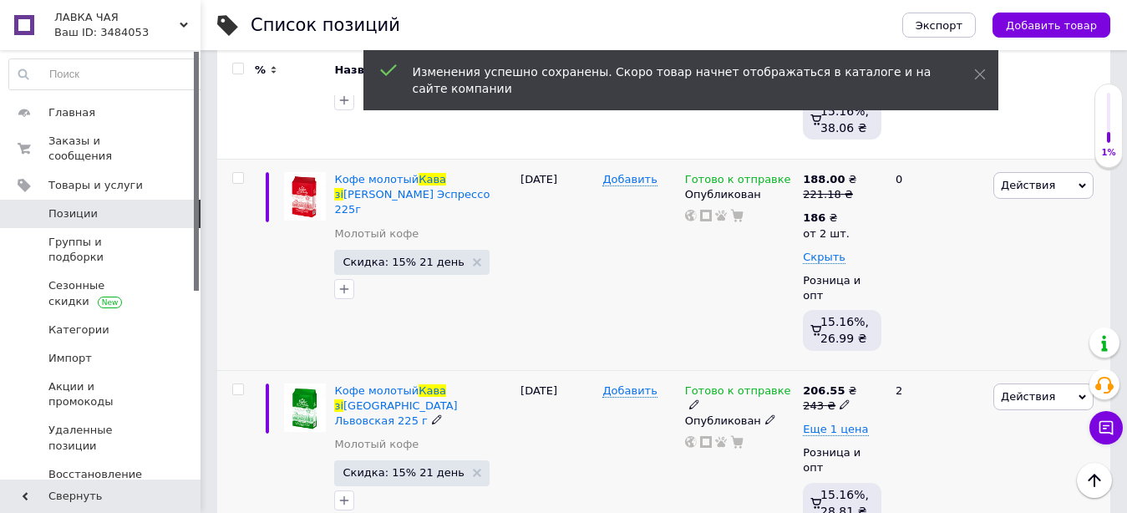
click at [842, 399] on icon at bounding box center [845, 404] width 10 height 10
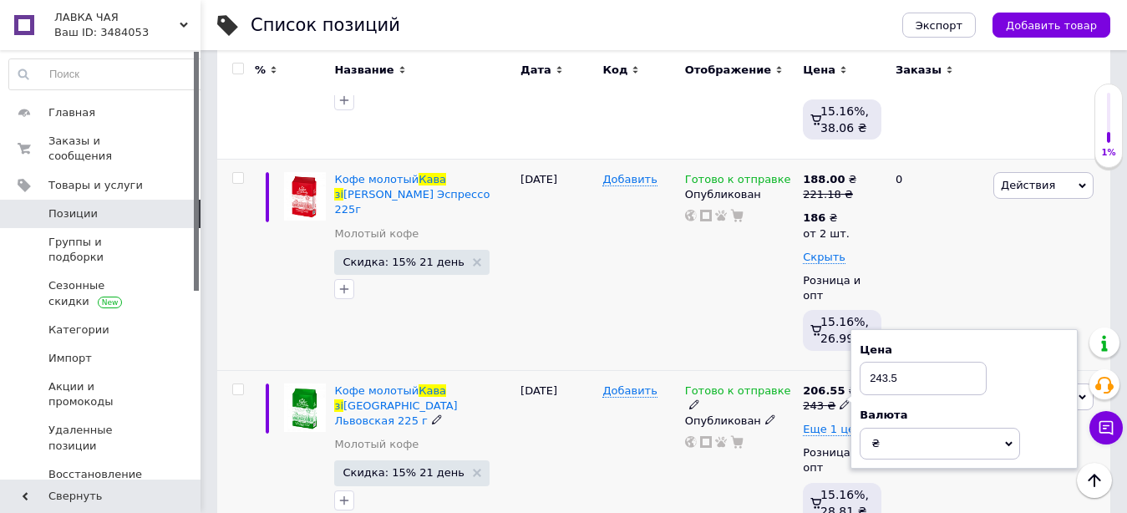
type input "243.55"
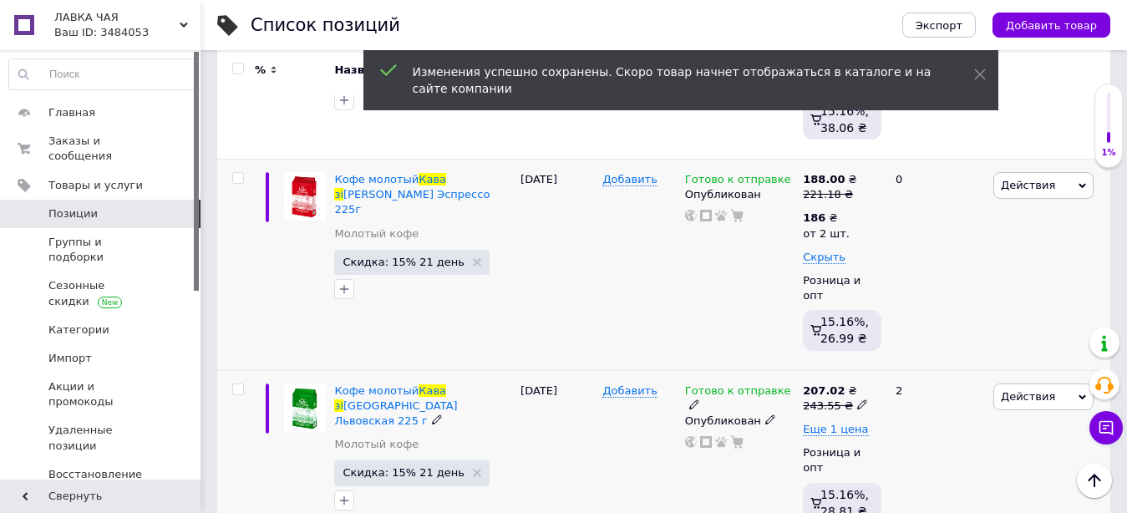
click at [857, 400] on use at bounding box center [861, 404] width 9 height 9
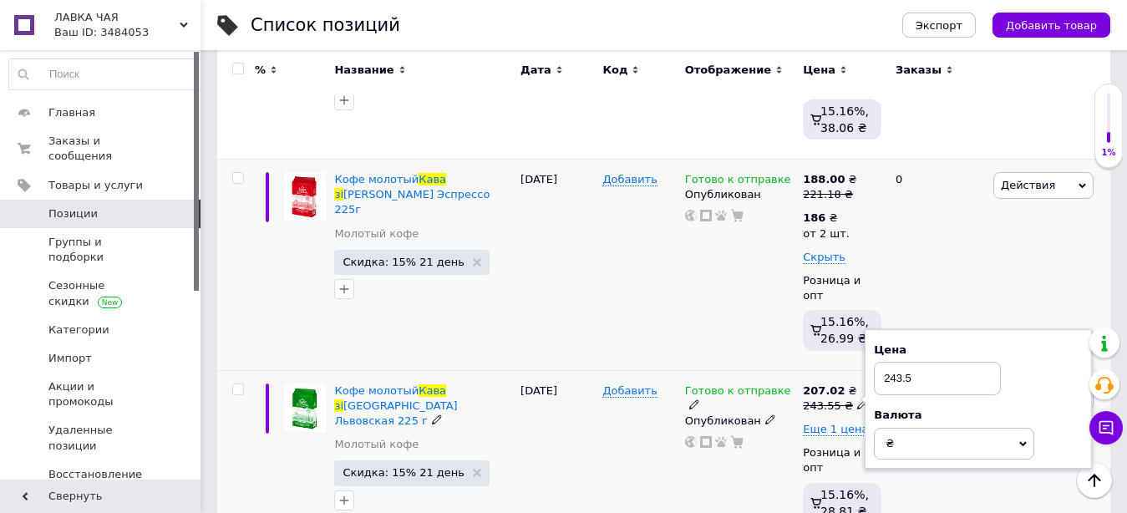
type input "243.53"
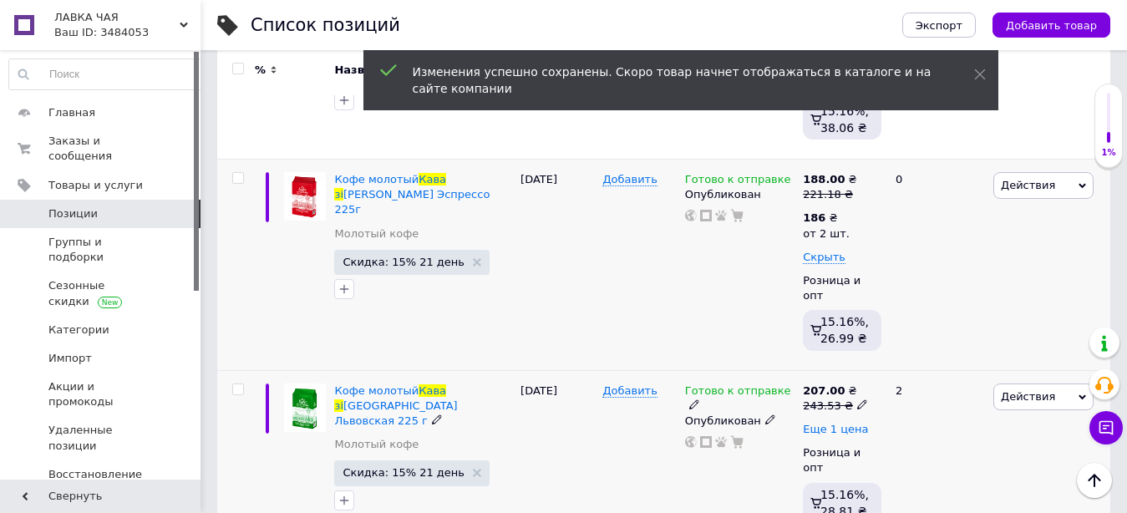
click at [843, 423] on span "Еще 1 цена" at bounding box center [835, 429] width 65 height 13
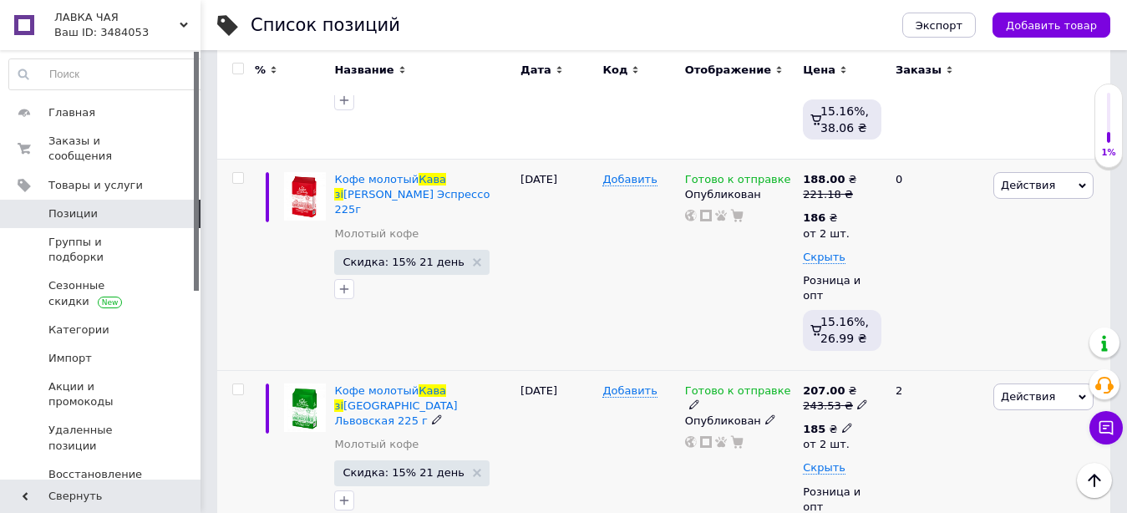
click at [842, 423] on icon at bounding box center [847, 428] width 10 height 10
drag, startPoint x: 881, startPoint y: 328, endPoint x: 907, endPoint y: 329, distance: 26.0
click at [907, 376] on input "185" at bounding box center [950, 392] width 160 height 33
type input "204"
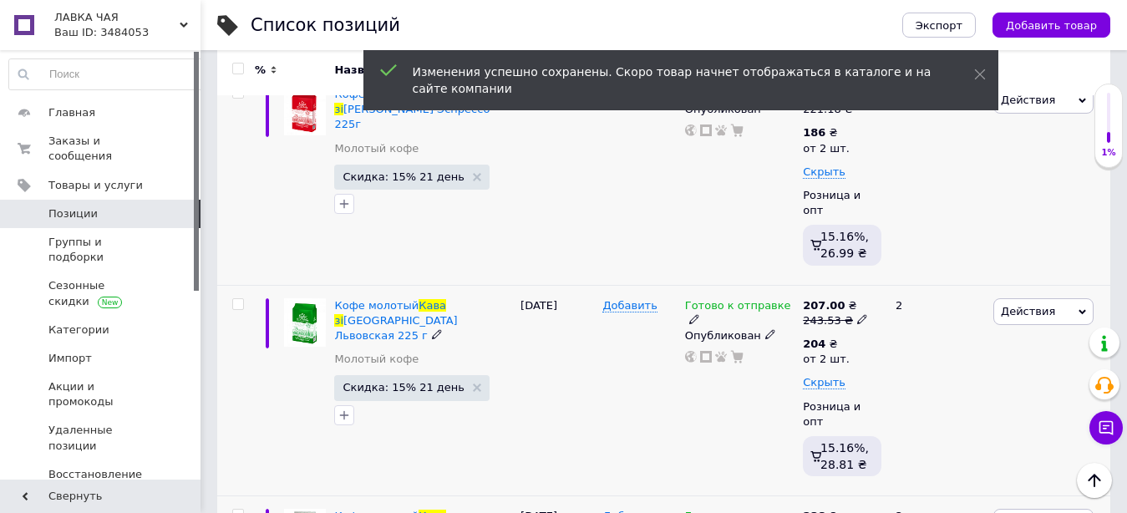
scroll to position [938, 0]
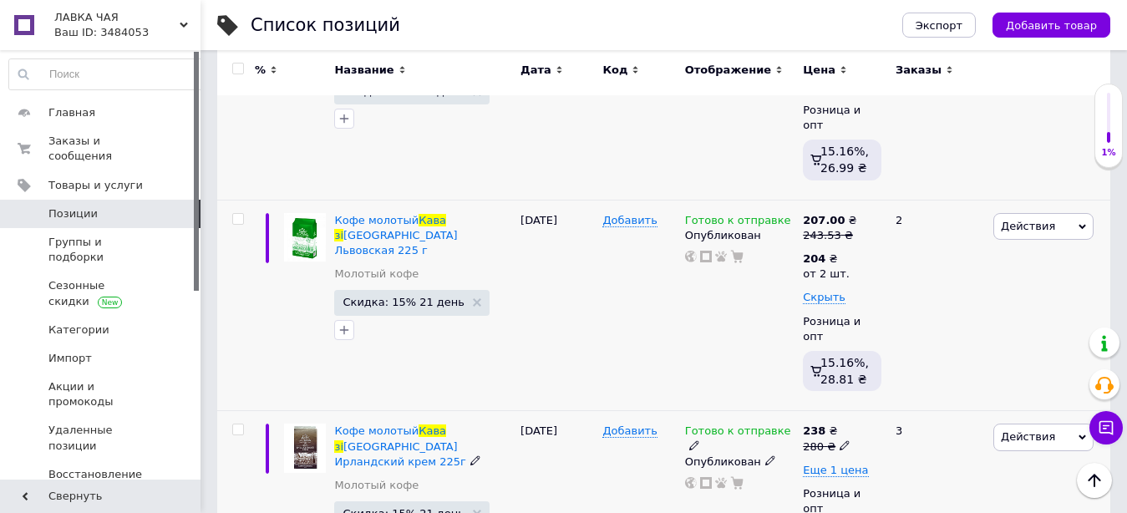
click at [840, 440] on icon at bounding box center [845, 445] width 10 height 10
drag, startPoint x: 868, startPoint y: 342, endPoint x: 909, endPoint y: 340, distance: 41.0
click at [909, 403] on input "280" at bounding box center [923, 419] width 127 height 33
type input "300"
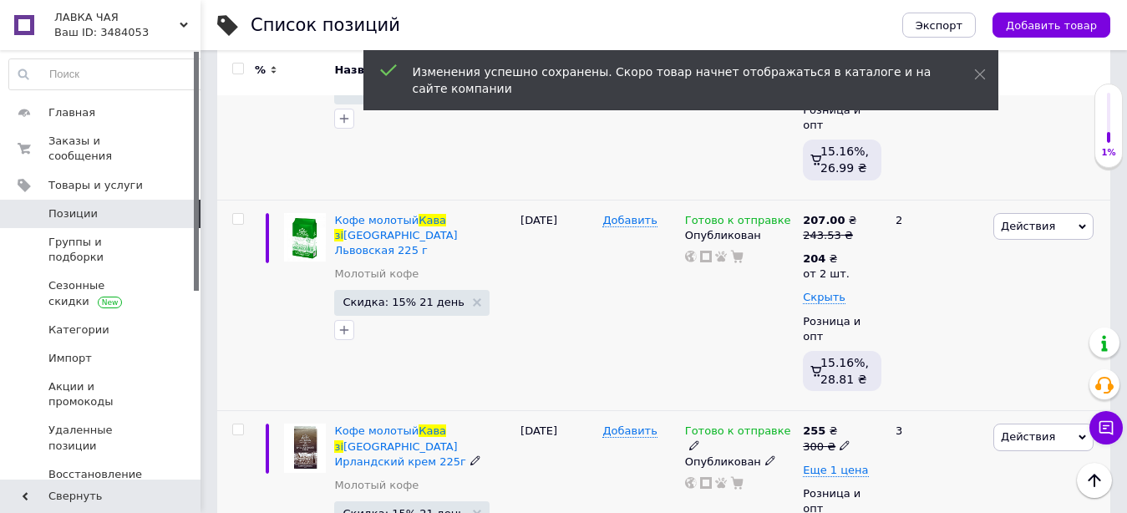
click at [841, 424] on div "255 ₴" at bounding box center [827, 431] width 48 height 15
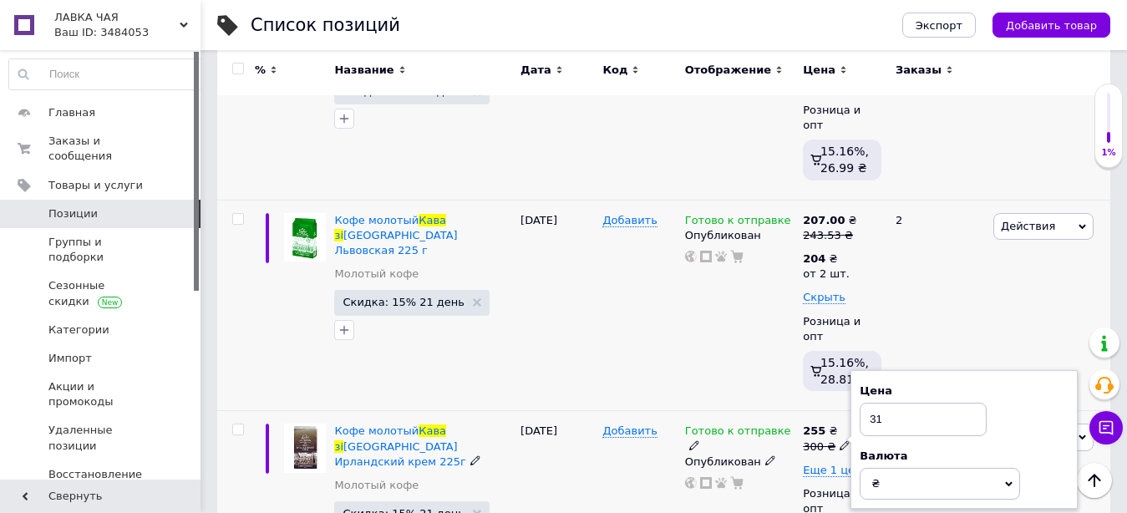
type input "310"
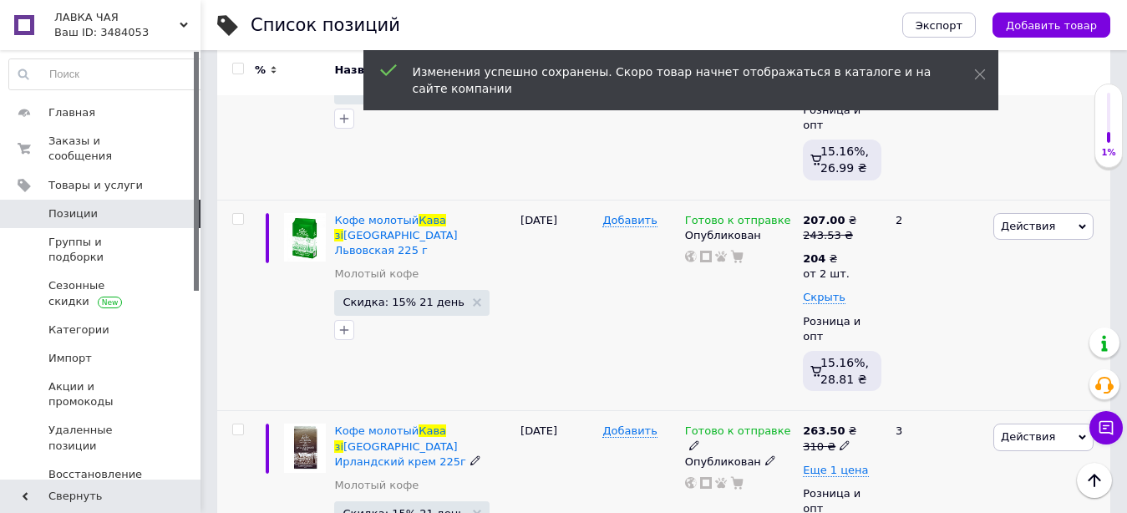
click at [840, 440] on icon at bounding box center [845, 445] width 10 height 10
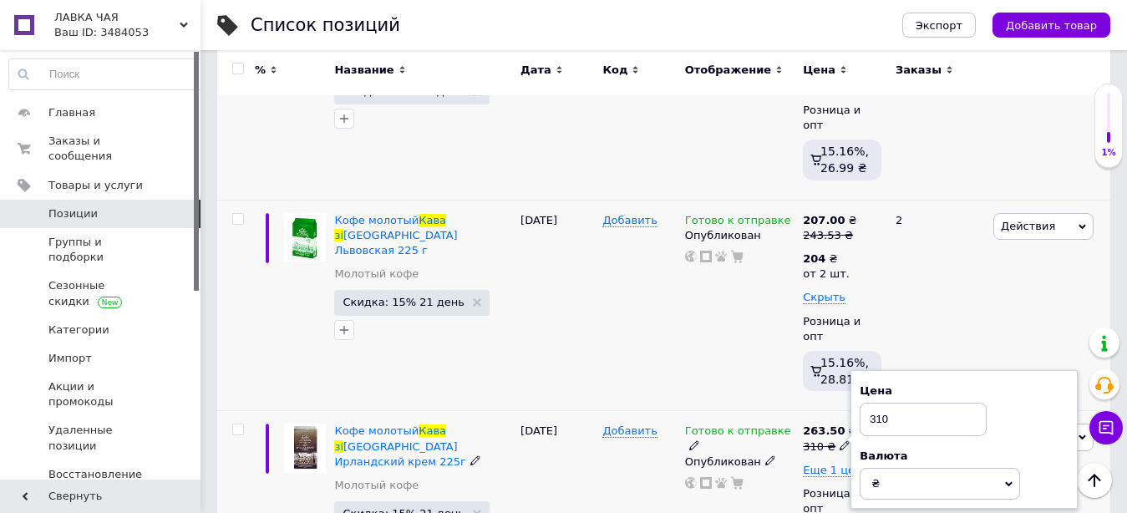
click at [883, 403] on input "310" at bounding box center [923, 419] width 127 height 33
type input "308"
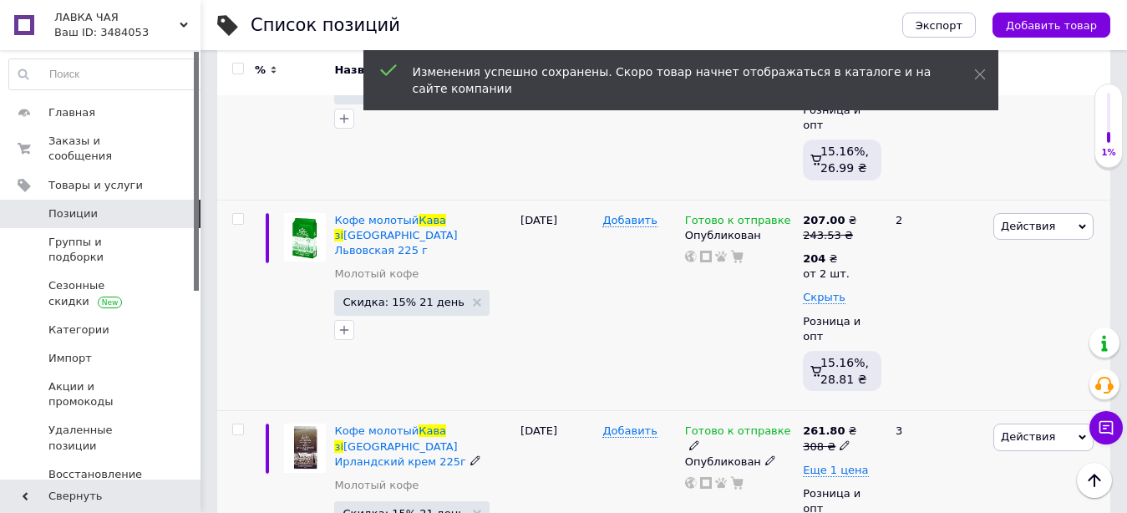
click at [840, 440] on icon at bounding box center [845, 445] width 10 height 10
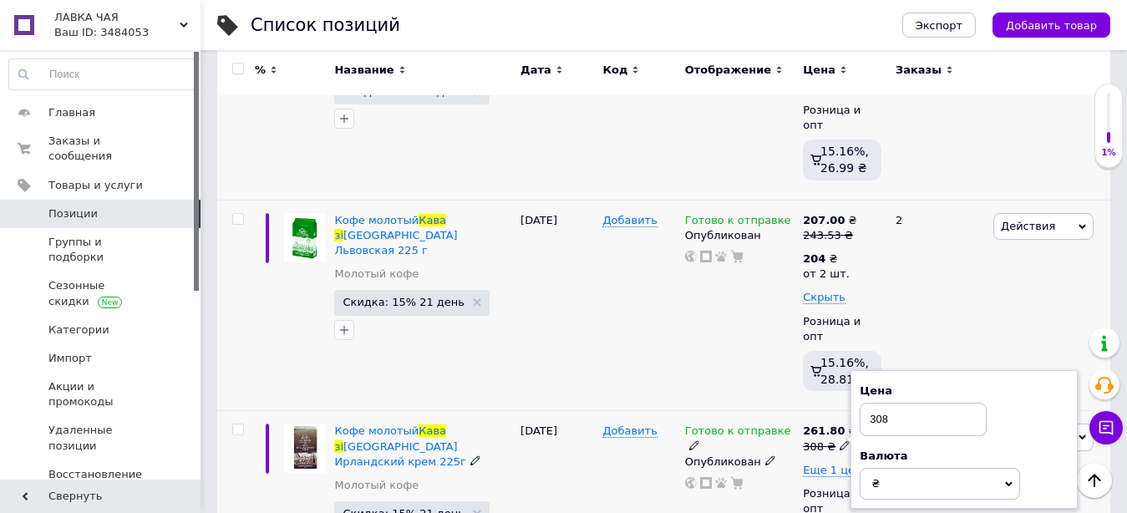
drag, startPoint x: 881, startPoint y: 342, endPoint x: 903, endPoint y: 342, distance: 22.6
click at [903, 403] on input "308" at bounding box center [923, 419] width 127 height 33
type input "305"
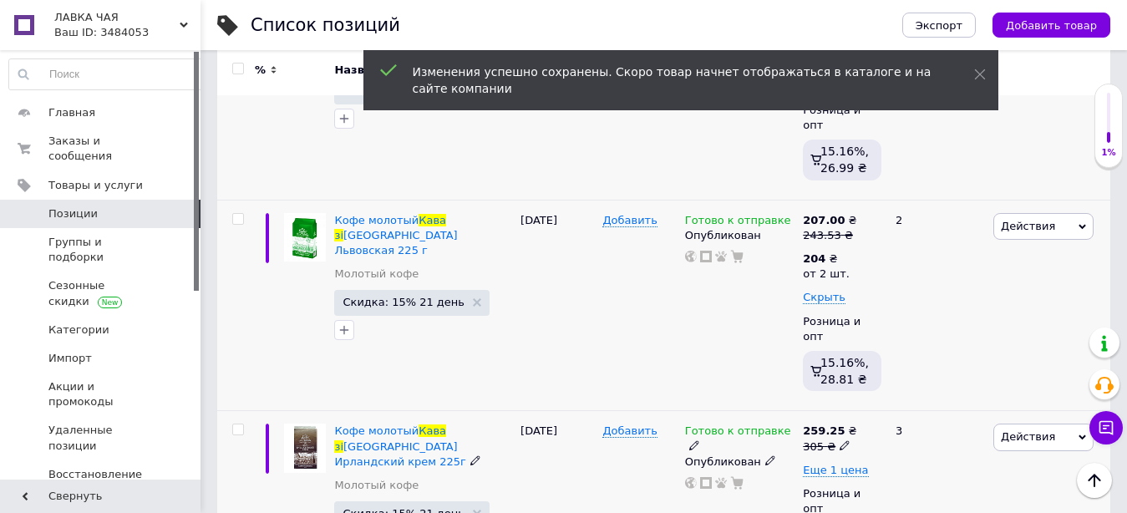
click at [841, 440] on use at bounding box center [844, 444] width 9 height 9
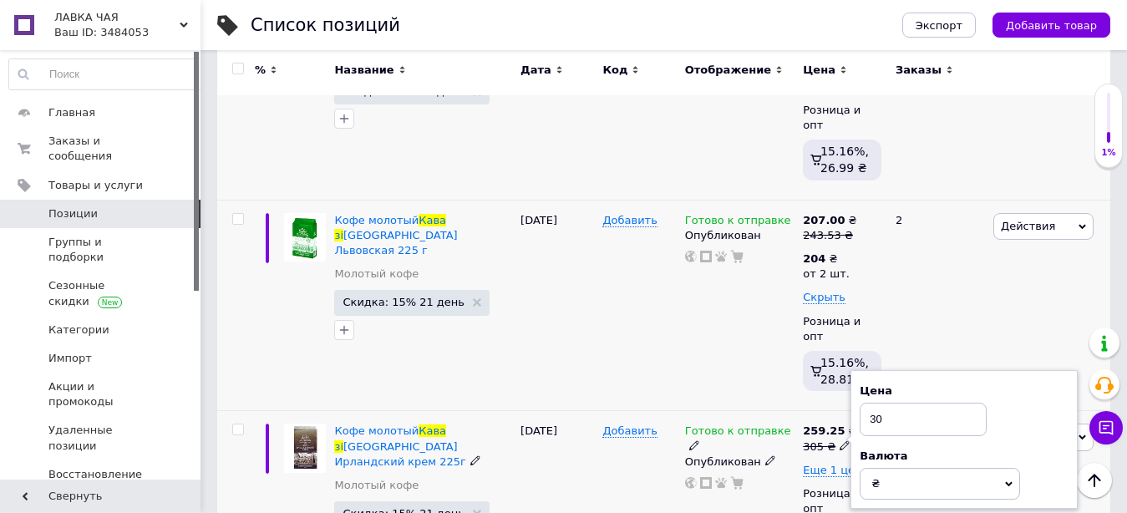
type input "304"
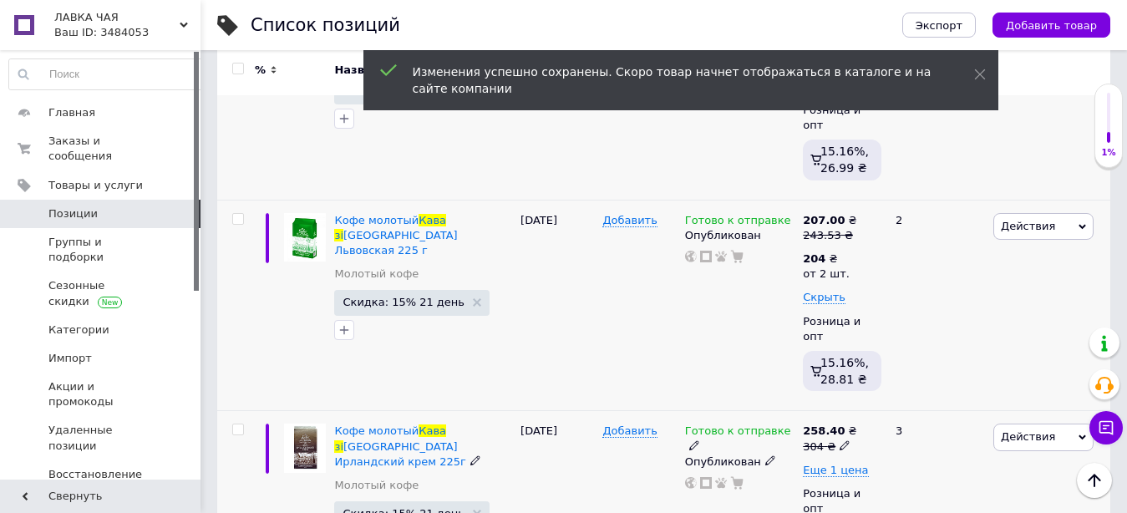
click at [840, 439] on span at bounding box center [845, 445] width 10 height 12
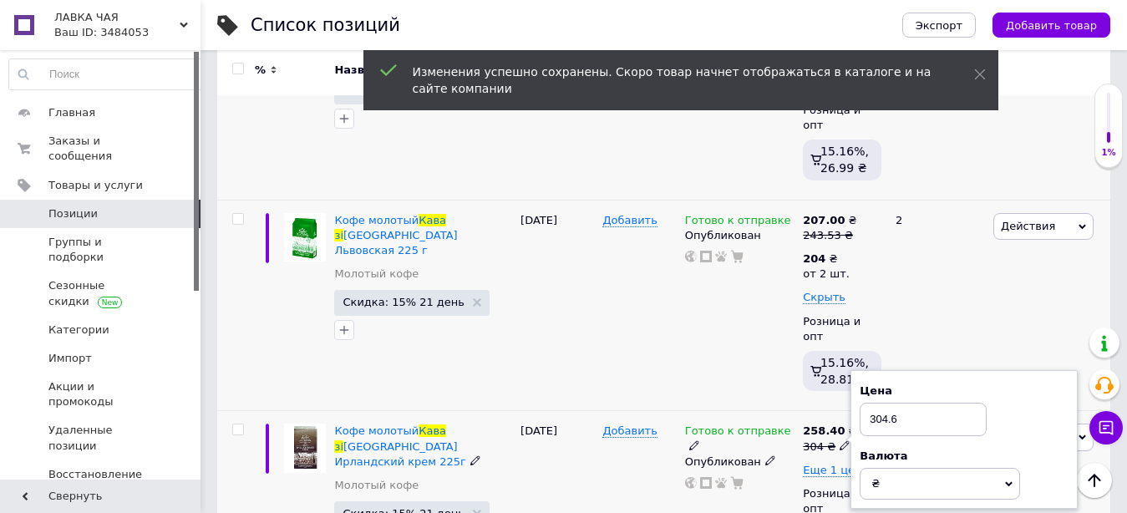
type input "304.61"
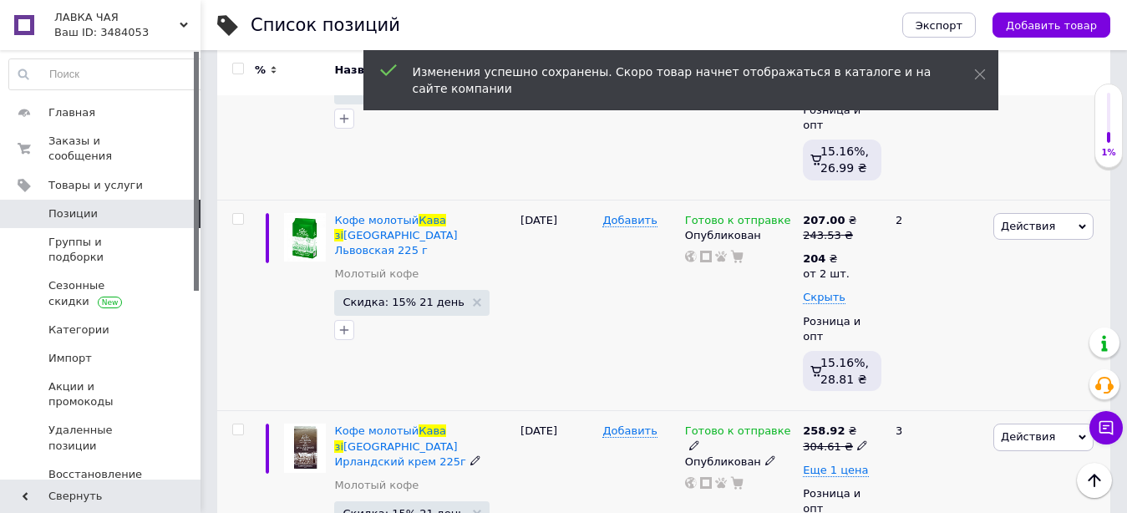
drag, startPoint x: 850, startPoint y: 368, endPoint x: 857, endPoint y: 364, distance: 8.6
click at [857, 440] on icon at bounding box center [862, 445] width 10 height 10
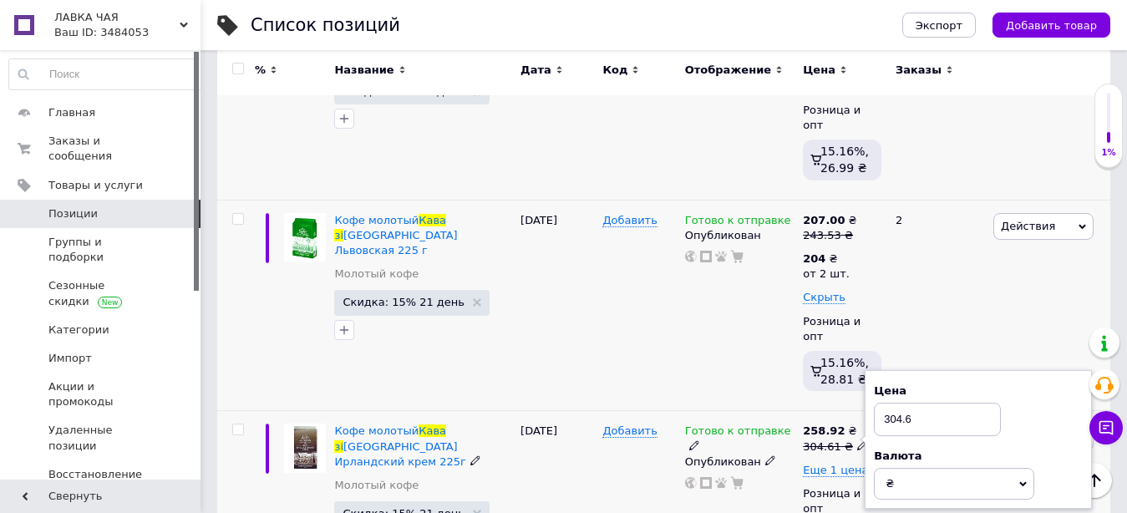
type input "304.68"
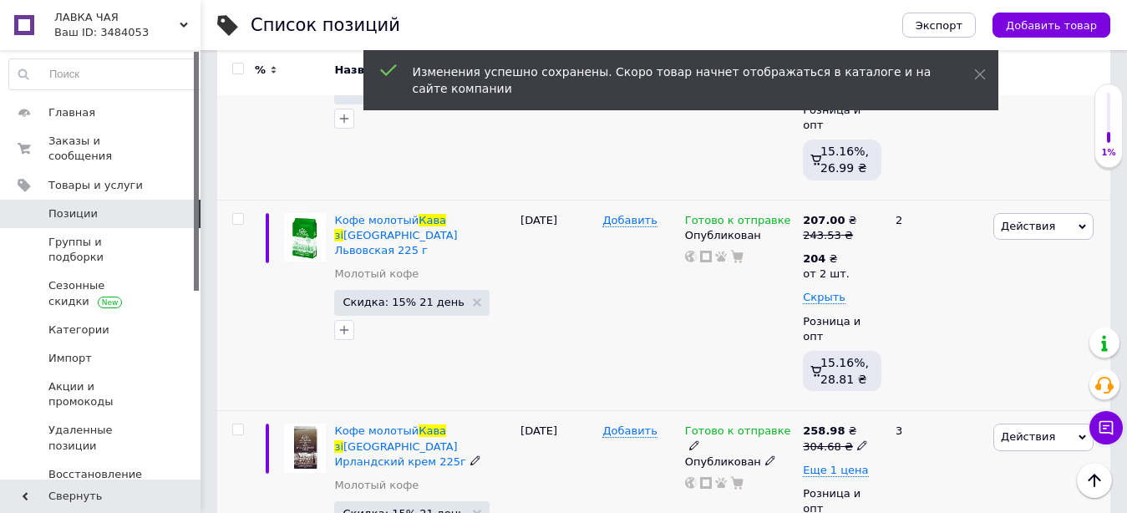
click at [857, 440] on icon at bounding box center [862, 445] width 10 height 10
drag, startPoint x: 903, startPoint y: 339, endPoint x: 924, endPoint y: 343, distance: 21.2
click at [924, 403] on input "304.68" at bounding box center [937, 419] width 127 height 33
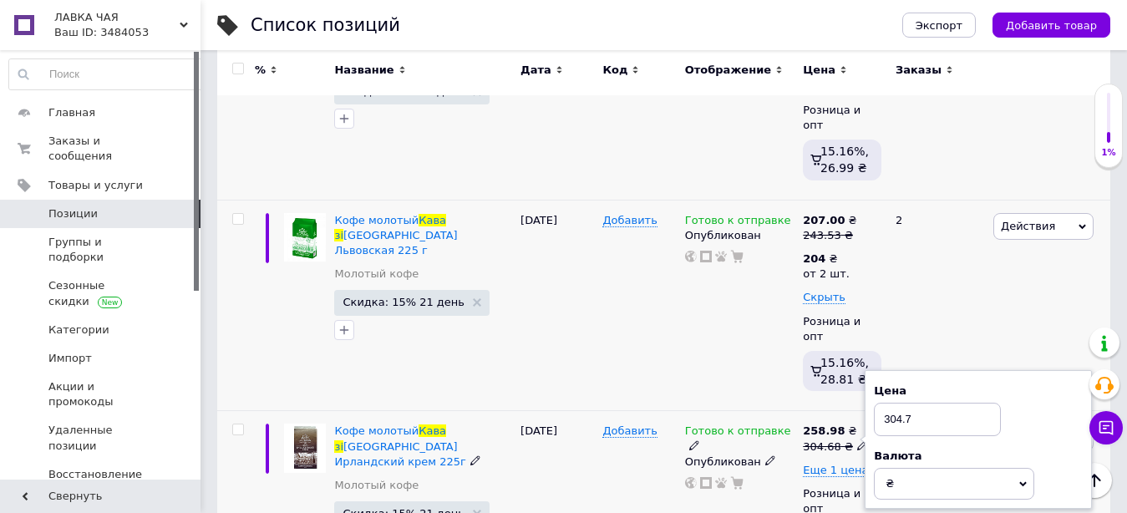
type input "304.70"
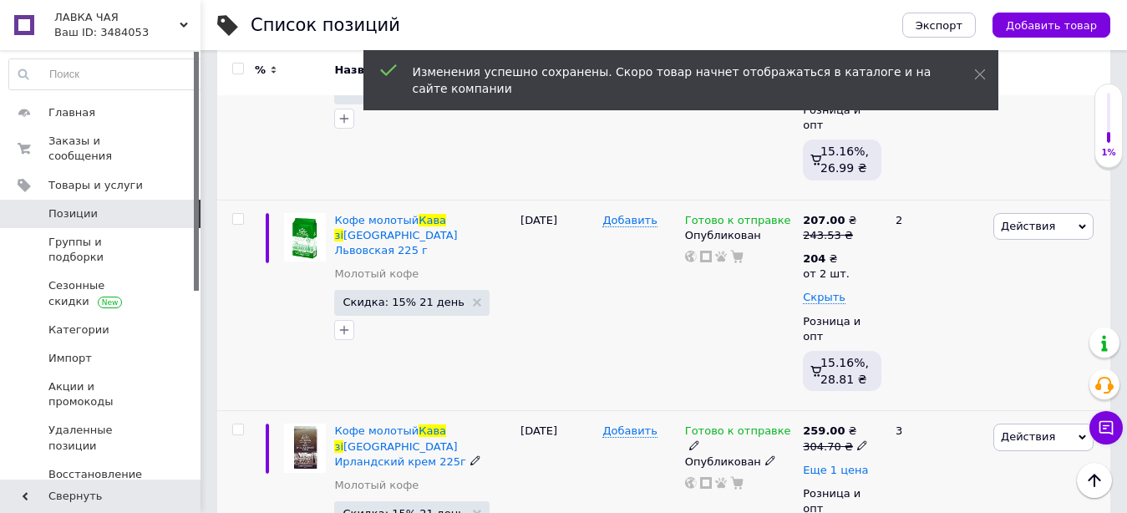
click at [839, 464] on span "Еще 1 цена" at bounding box center [835, 470] width 65 height 13
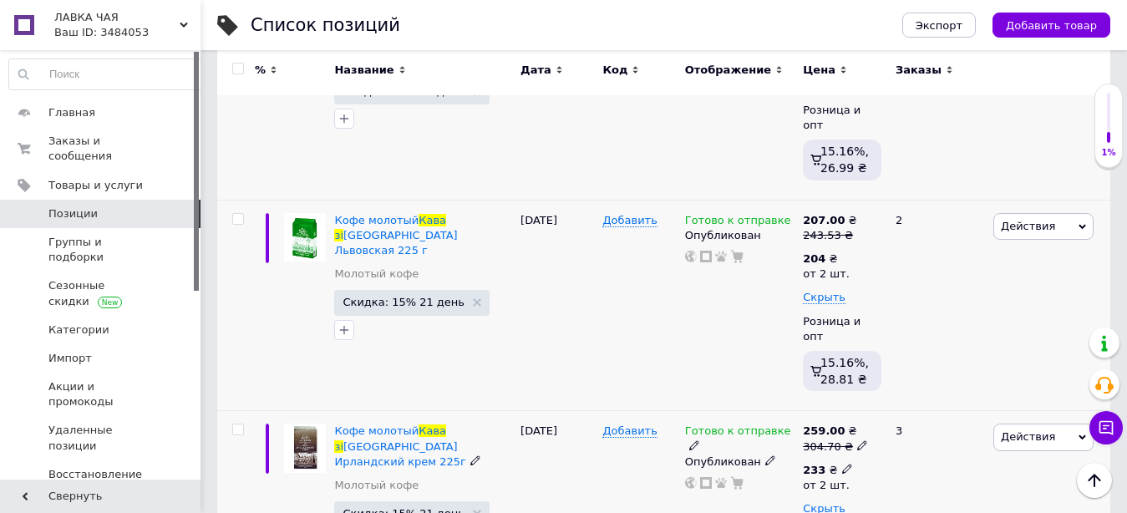
click at [842, 464] on icon at bounding box center [847, 469] width 10 height 10
drag, startPoint x: 875, startPoint y: 353, endPoint x: 934, endPoint y: 358, distance: 59.6
click at [934, 416] on input "233" at bounding box center [950, 432] width 160 height 33
type input "255"
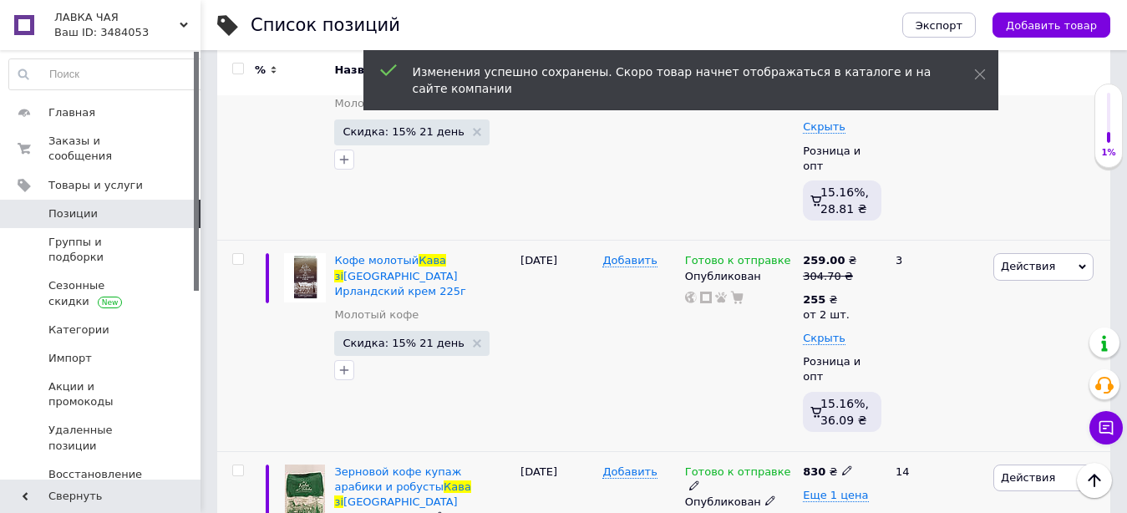
scroll to position [1193, 0]
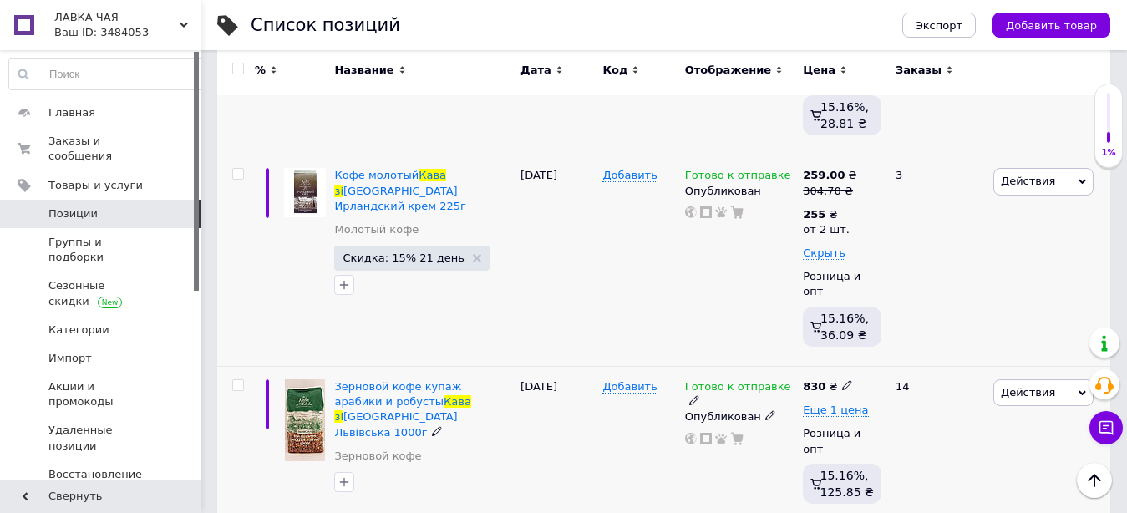
click at [832, 379] on div "830 ₴" at bounding box center [827, 386] width 49 height 15
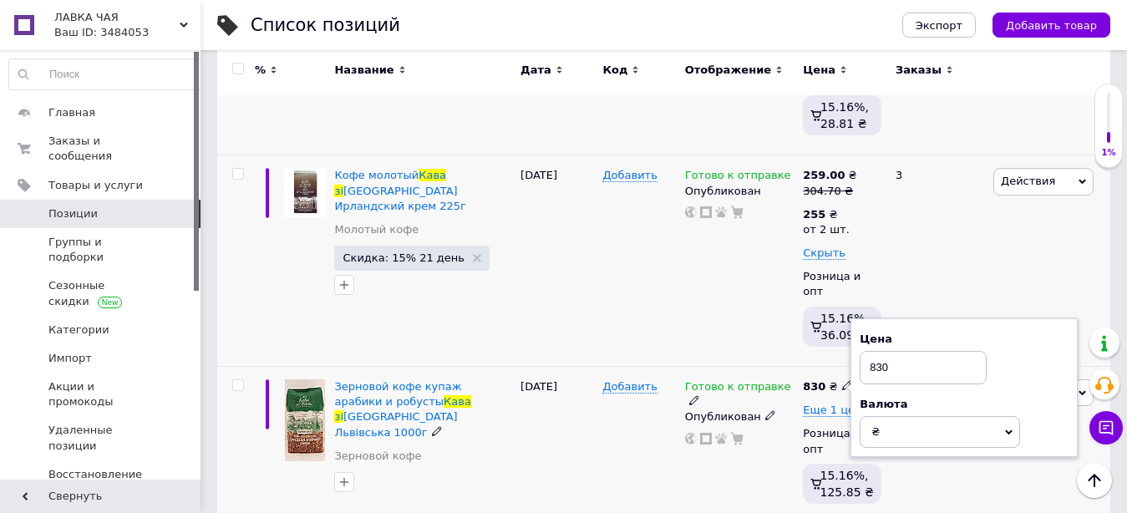
drag, startPoint x: 893, startPoint y: 272, endPoint x: 866, endPoint y: 278, distance: 28.4
click at [866, 351] on input "830" at bounding box center [923, 367] width 127 height 33
type input "864"
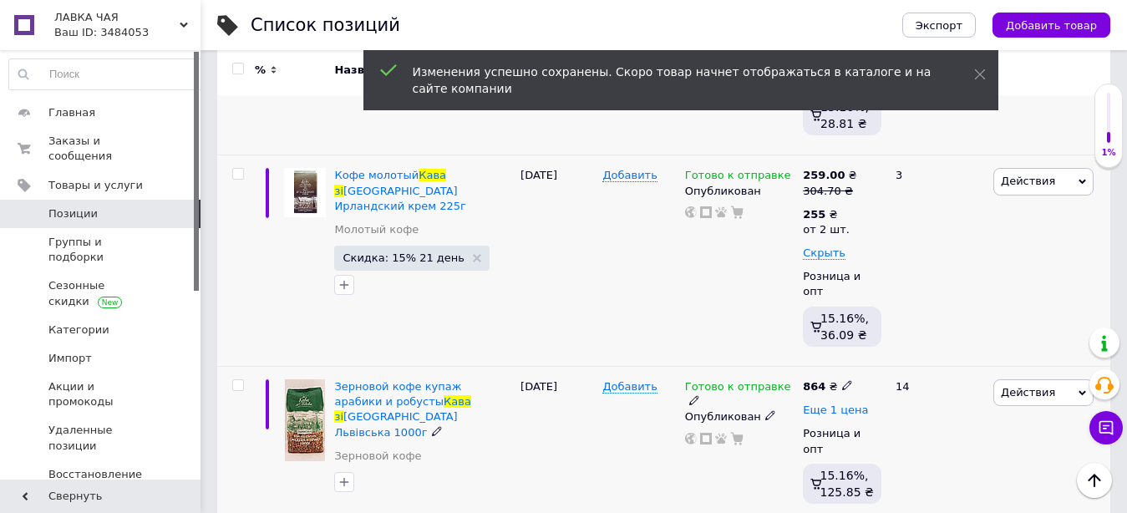
click at [832, 404] on span "Еще 1 цена" at bounding box center [835, 410] width 65 height 13
click at [843, 404] on icon at bounding box center [847, 409] width 10 height 10
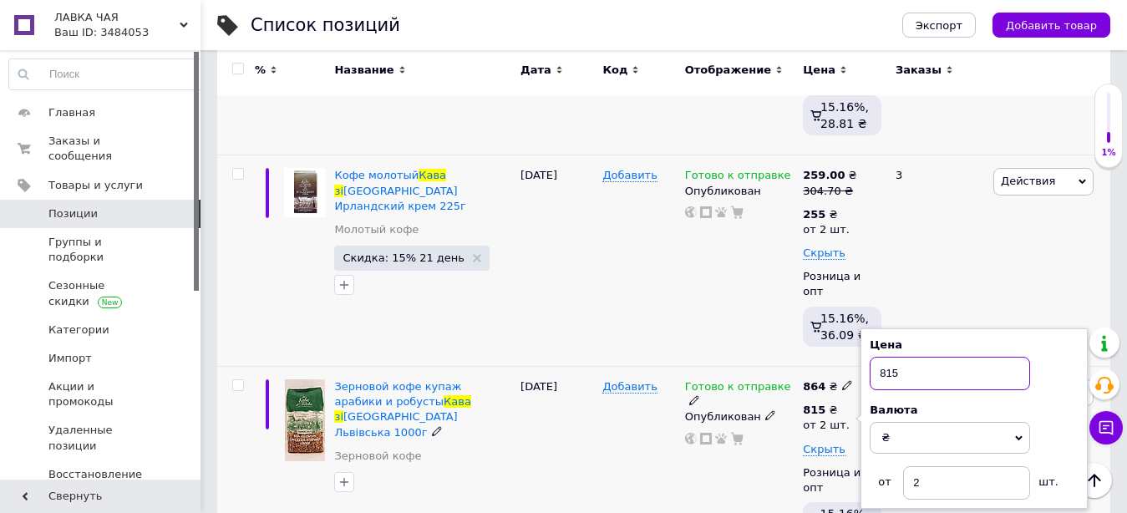
drag, startPoint x: 903, startPoint y: 280, endPoint x: 878, endPoint y: 285, distance: 26.4
click at [873, 357] on input "815" at bounding box center [950, 373] width 160 height 33
type input "852"
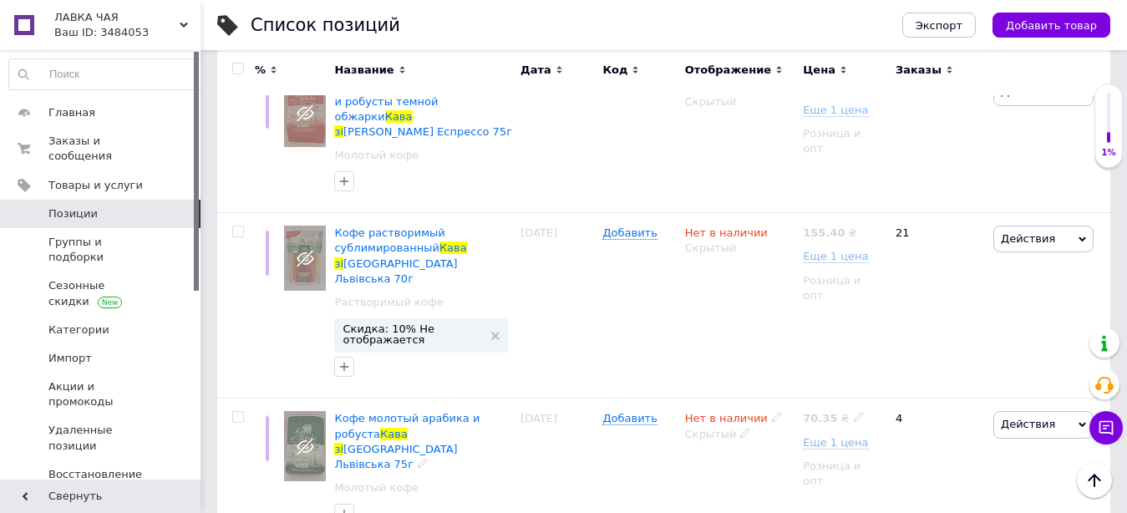
scroll to position [2302, 0]
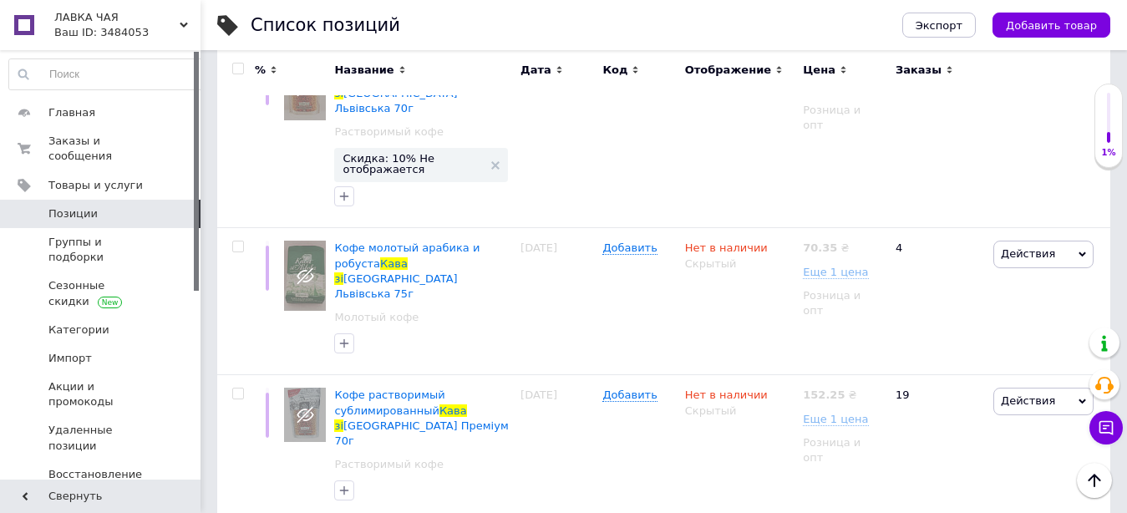
drag, startPoint x: 862, startPoint y: 281, endPoint x: 902, endPoint y: 269, distance: 41.8
click at [906, 506] on input "750" at bounding box center [923, 522] width 127 height 33
type input "760"
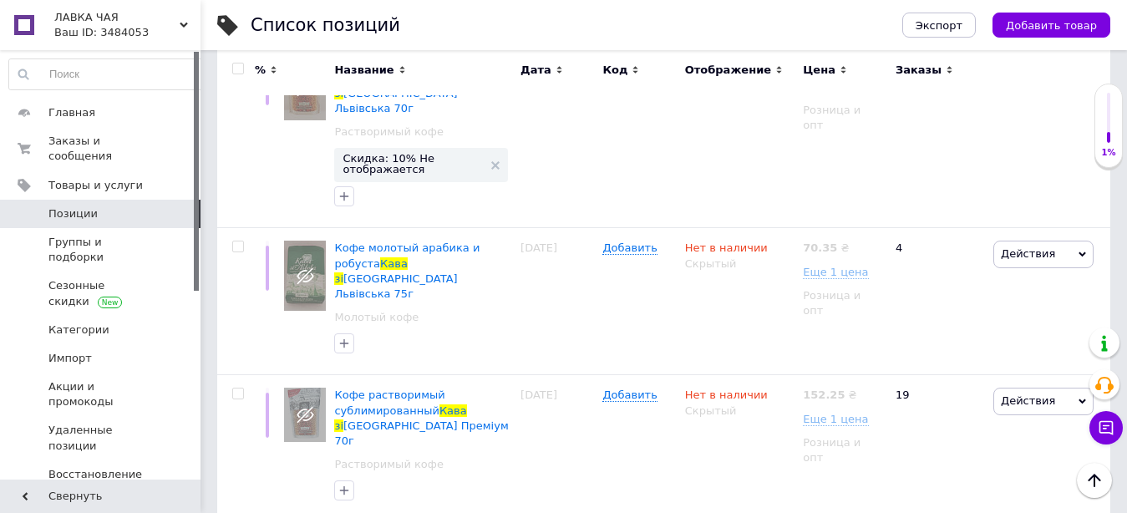
drag, startPoint x: 877, startPoint y: 282, endPoint x: 943, endPoint y: 282, distance: 66.0
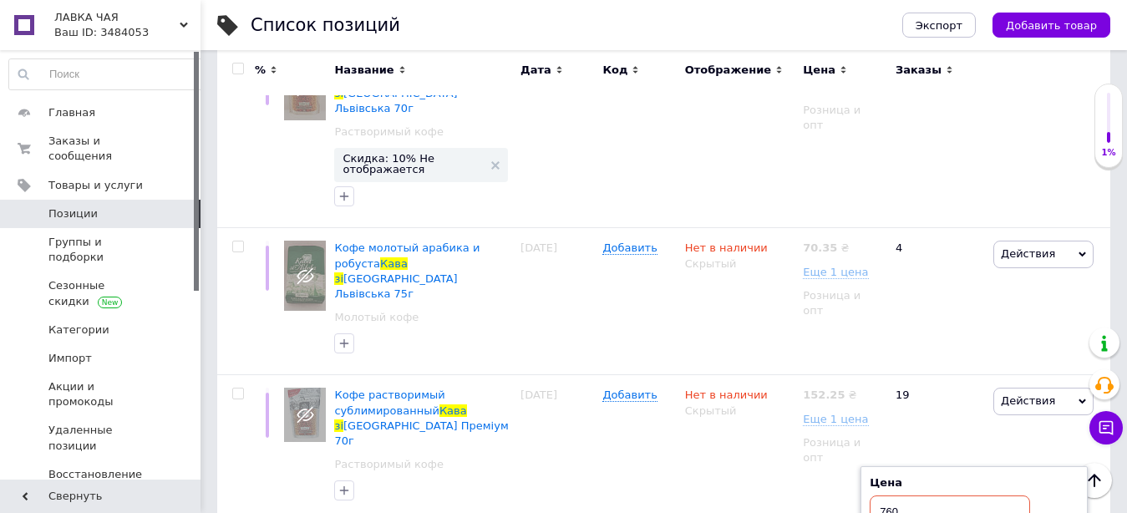
drag, startPoint x: 885, startPoint y: 266, endPoint x: 935, endPoint y: 267, distance: 50.2
click at [935, 496] on input "760" at bounding box center [950, 512] width 160 height 33
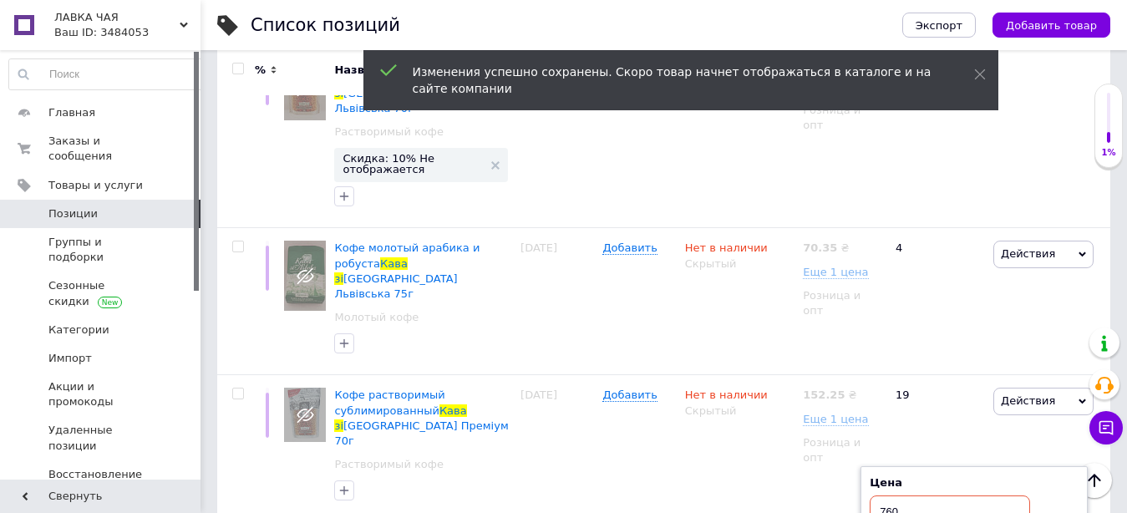
type input "75"
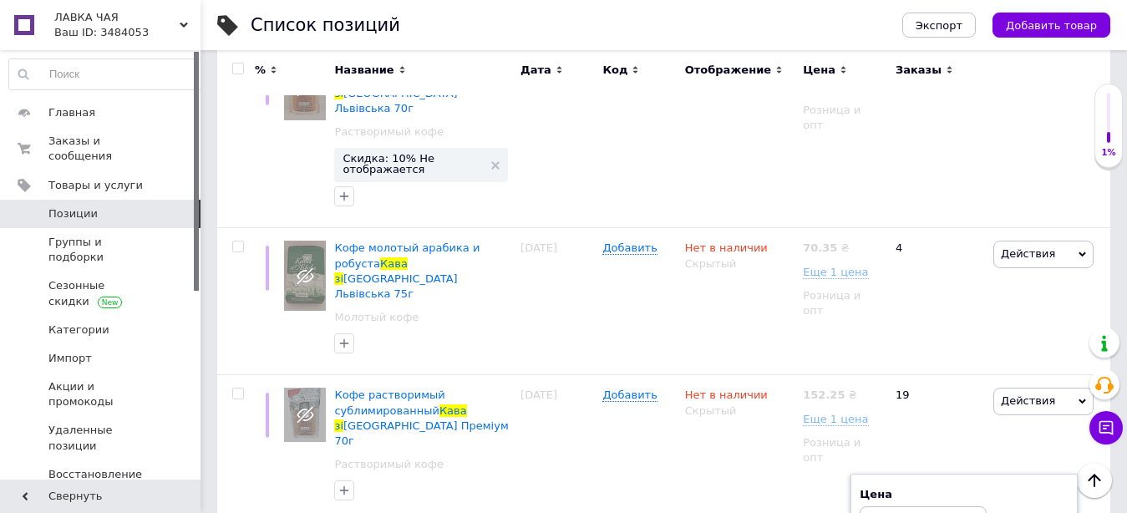
drag, startPoint x: 864, startPoint y: 275, endPoint x: 936, endPoint y: 277, distance: 71.9
click at [936, 506] on input "760" at bounding box center [923, 522] width 127 height 33
type input "771"
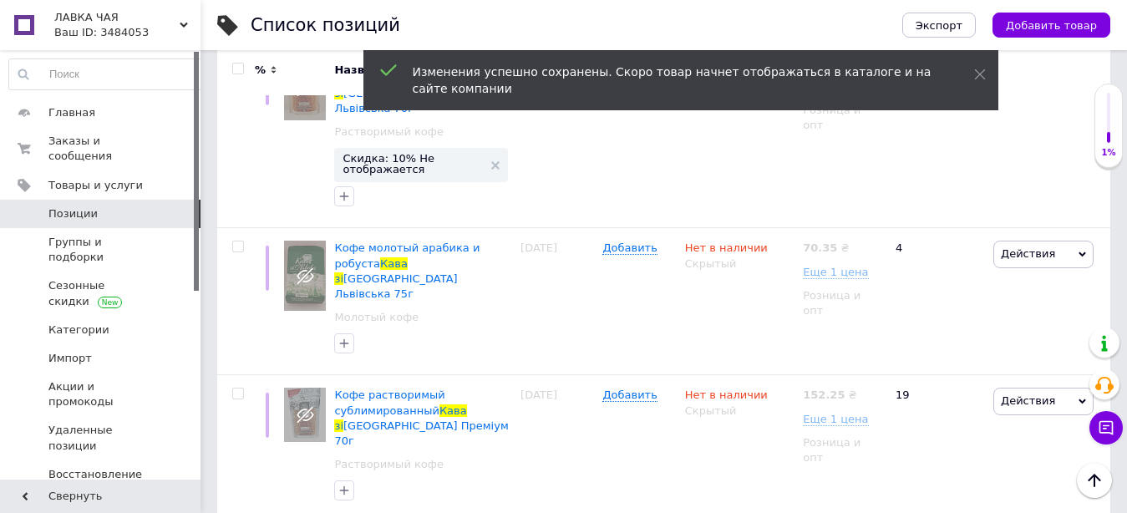
drag, startPoint x: 879, startPoint y: 289, endPoint x: 925, endPoint y: 291, distance: 46.0
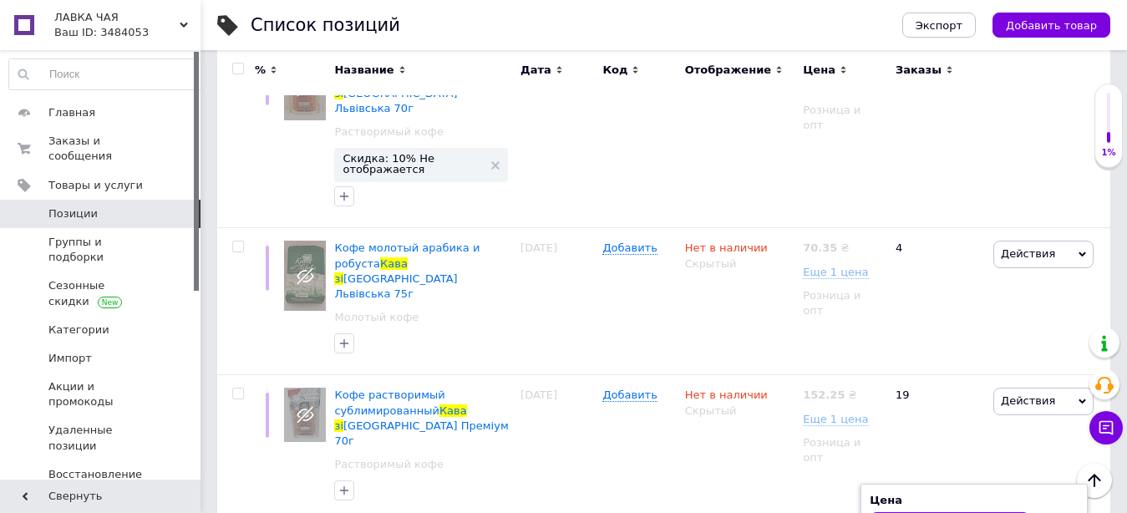
type input "760"
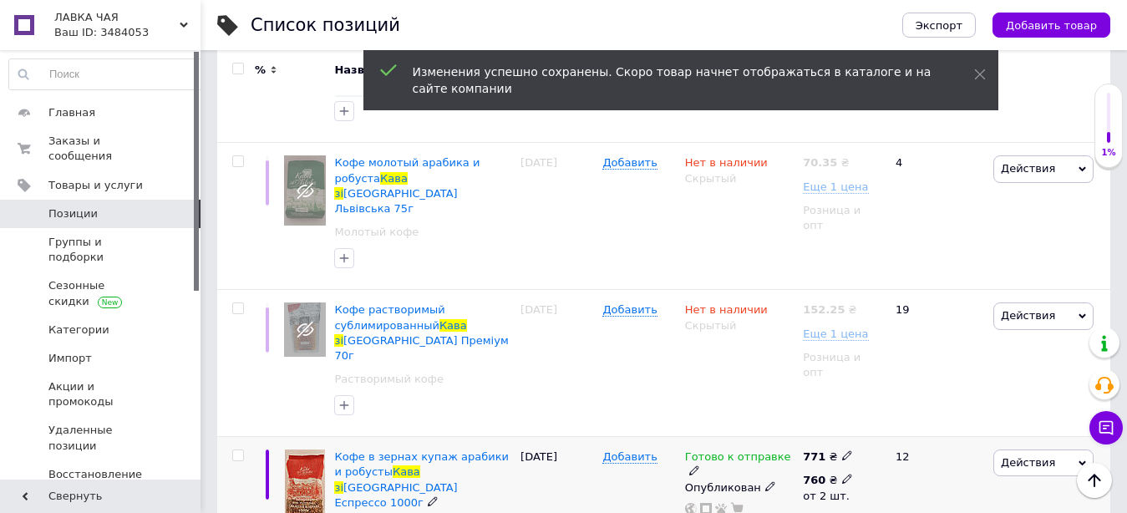
scroll to position [2472, 0]
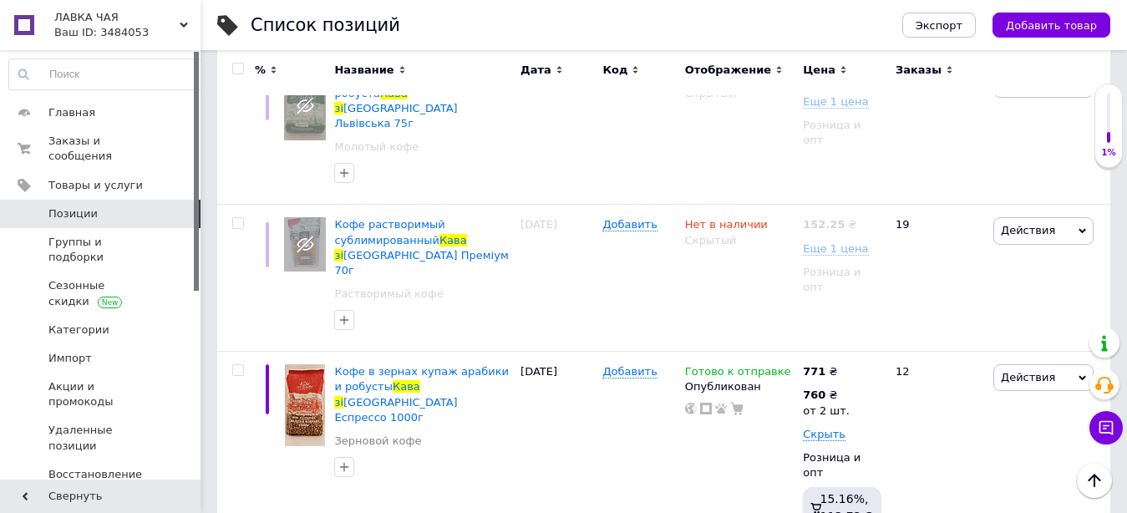
drag, startPoint x: 873, startPoint y: 288, endPoint x: 919, endPoint y: 292, distance: 46.2
type input "155"
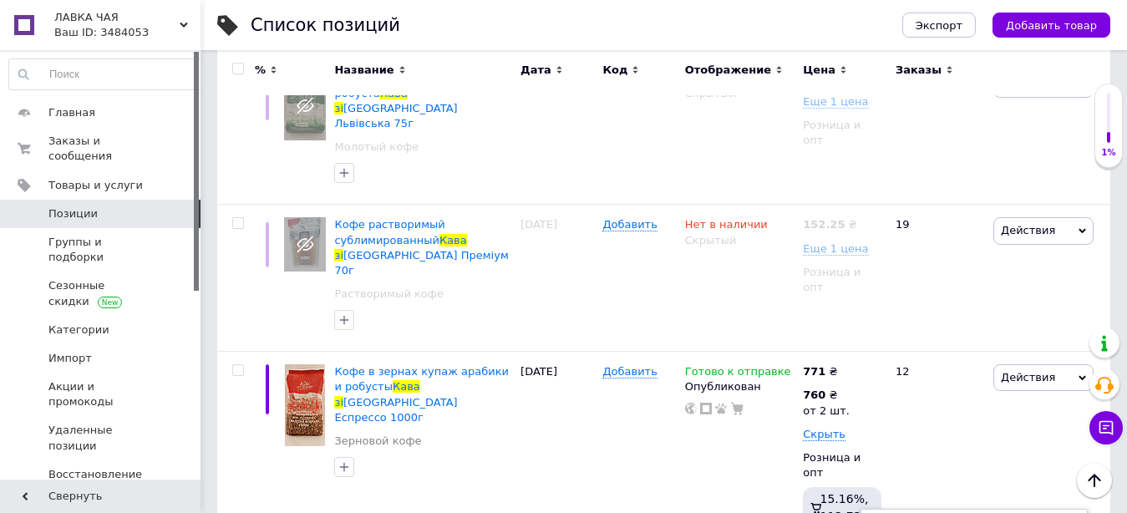
drag, startPoint x: 878, startPoint y: 293, endPoint x: 964, endPoint y: 303, distance: 86.8
type input "152"
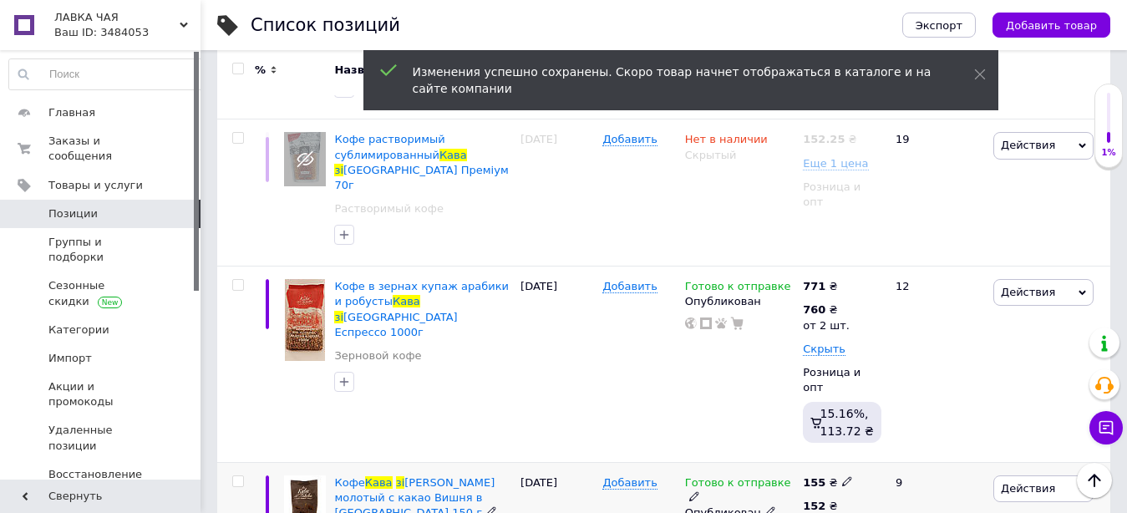
scroll to position [2643, 0]
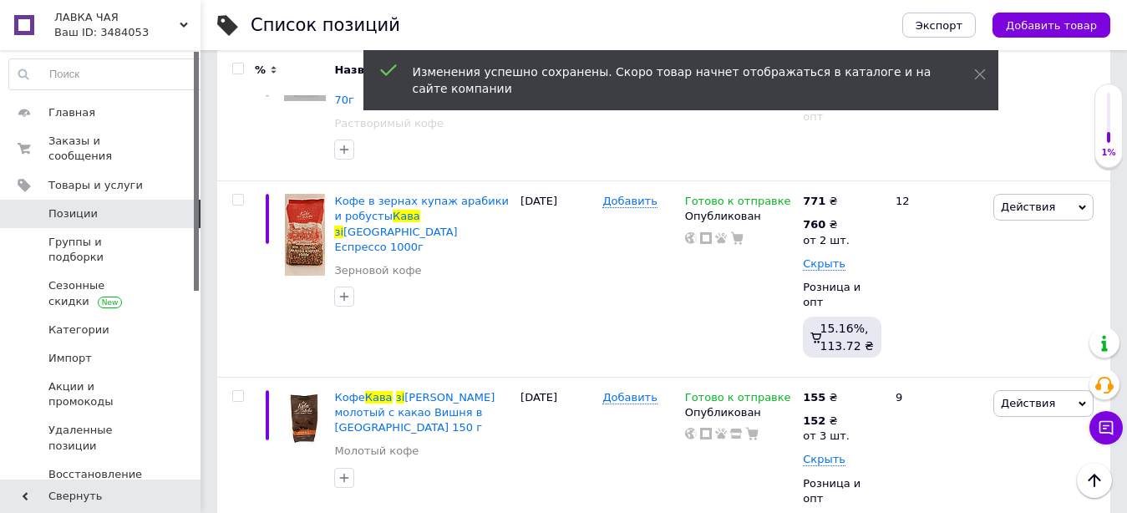
drag, startPoint x: 888, startPoint y: 299, endPoint x: 939, endPoint y: 303, distance: 50.3
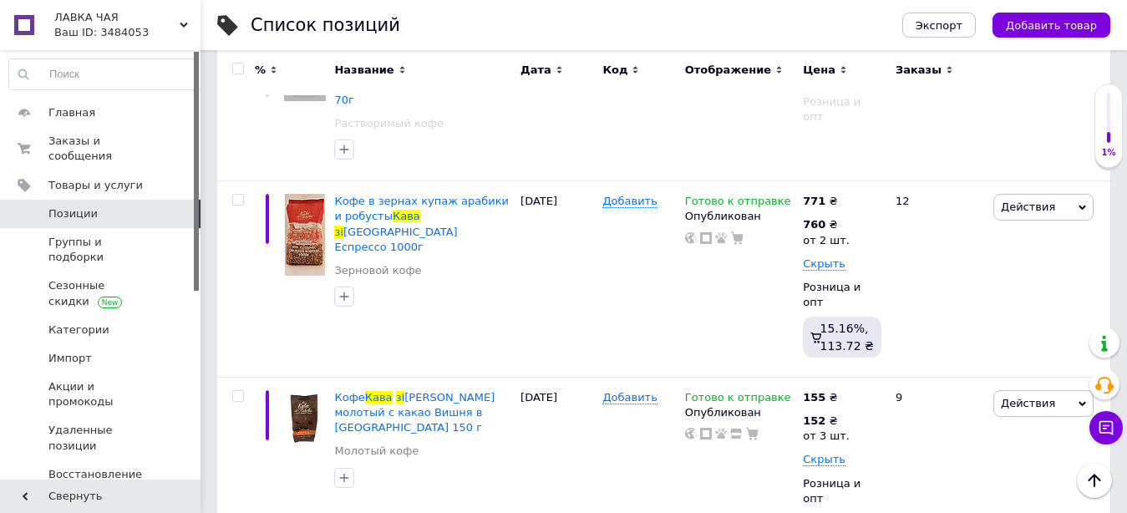
type input "155"
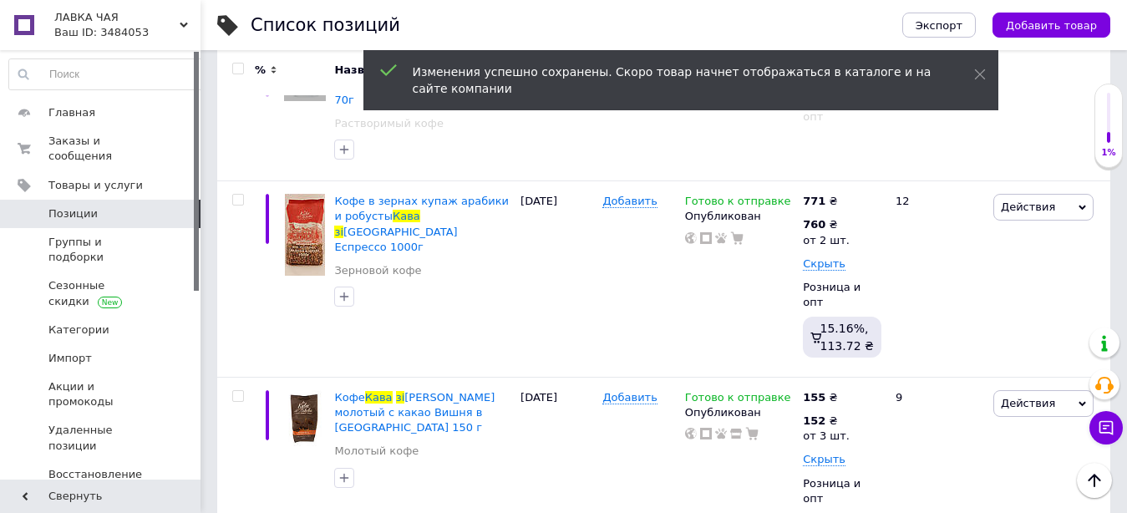
drag, startPoint x: 874, startPoint y: 305, endPoint x: 949, endPoint y: 305, distance: 74.4
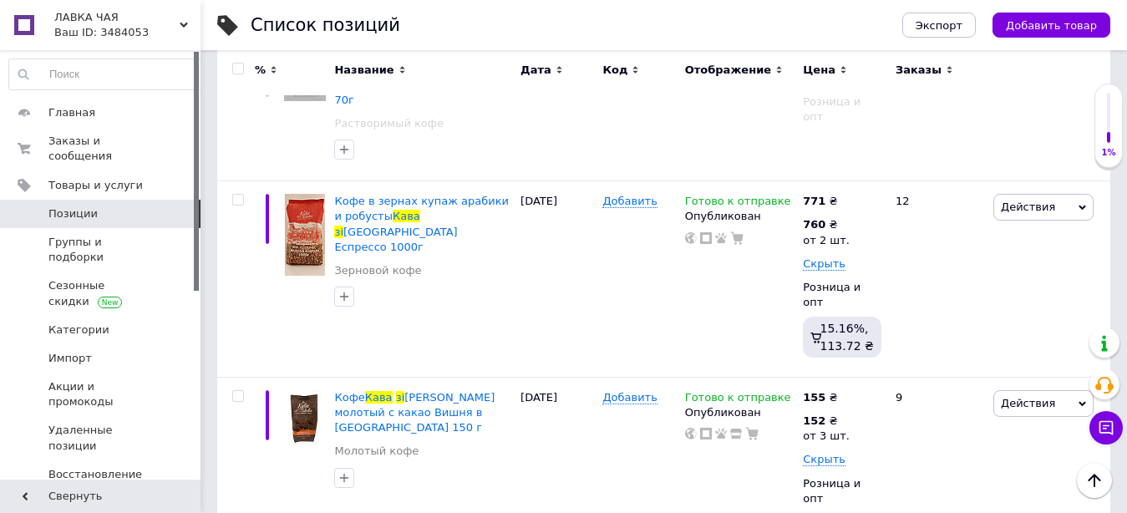
type input "152"
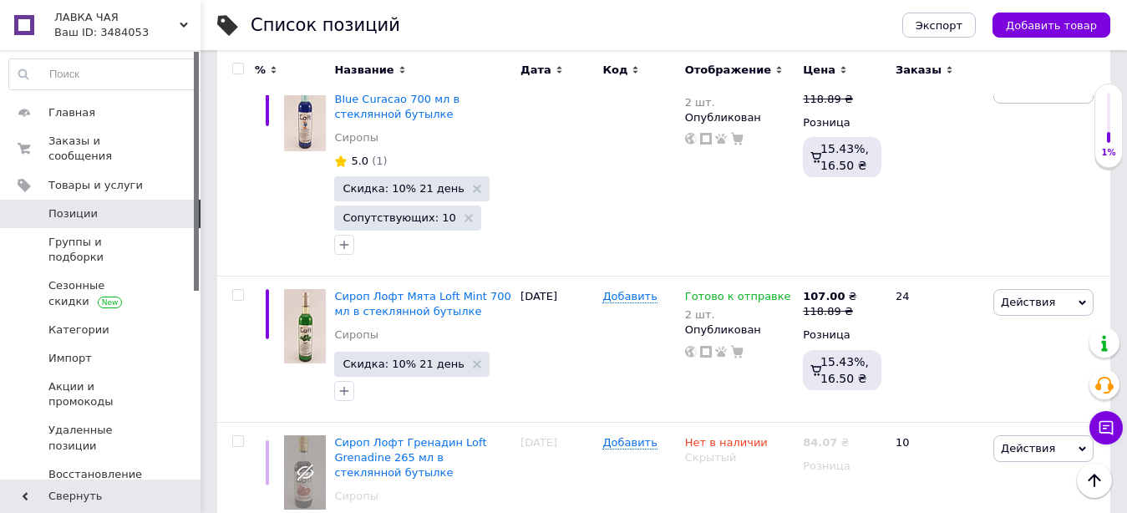
scroll to position [12361, 0]
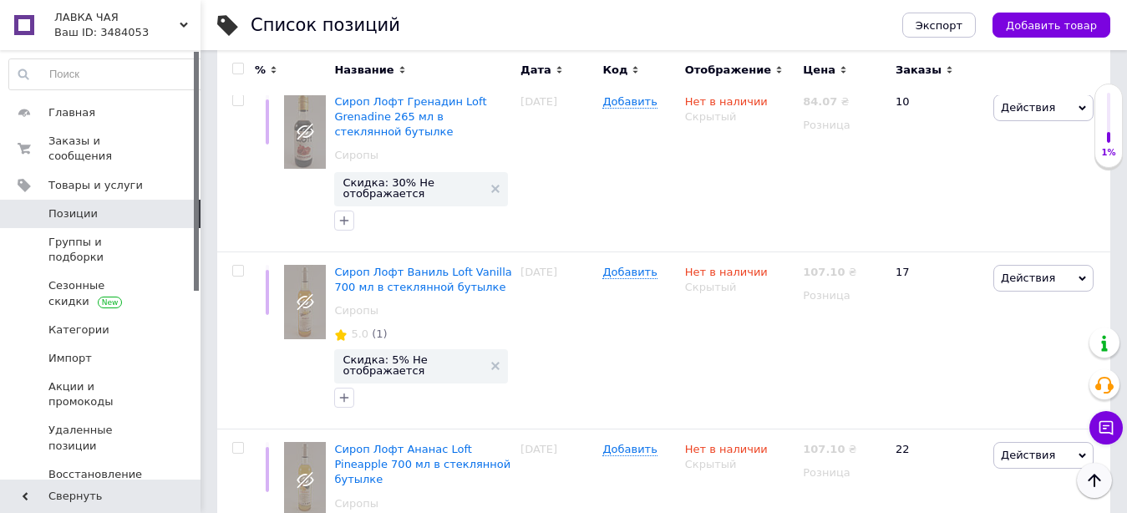
click at [1093, 481] on icon "Наверх" at bounding box center [1095, 481] width 20 height 20
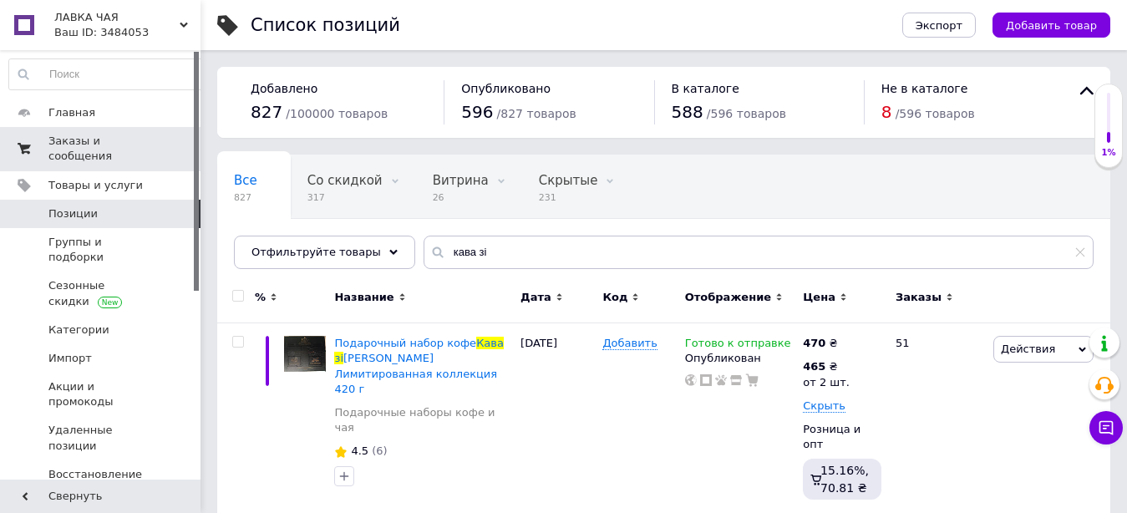
click at [85, 139] on span "Заказы и сообщения" at bounding box center [101, 149] width 106 height 30
